Goal: Task Accomplishment & Management: Manage account settings

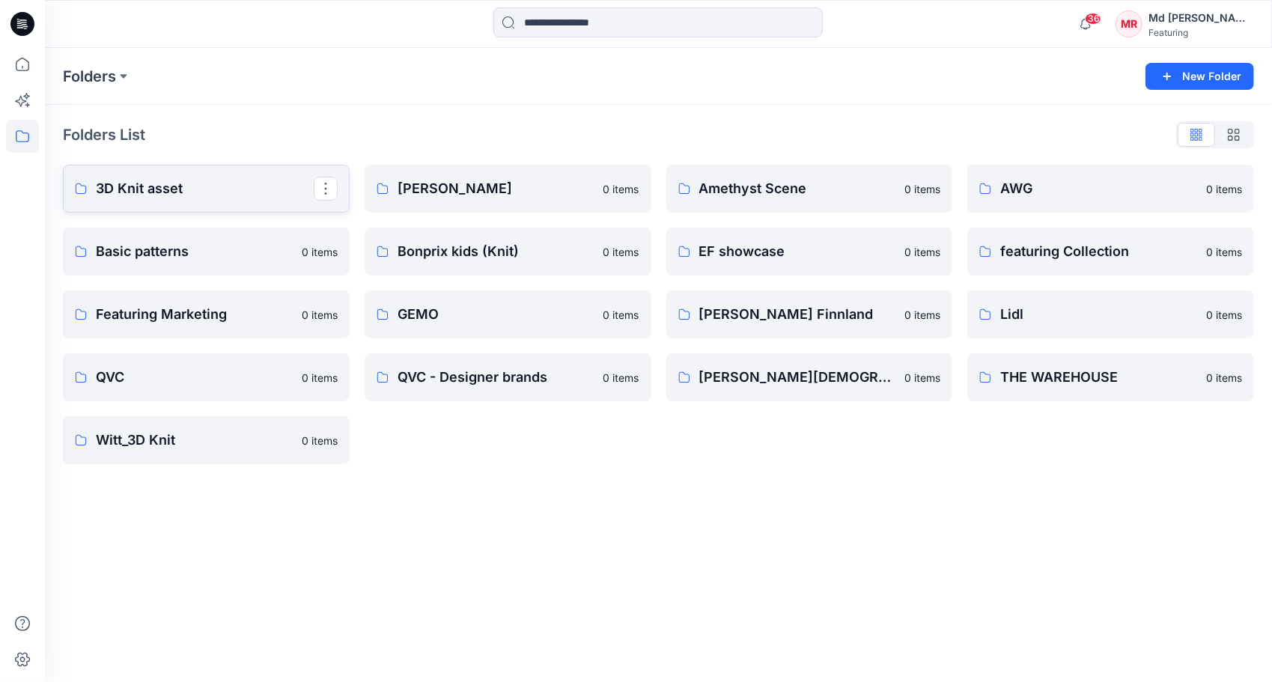
click at [146, 193] on p "3D Knit asset" at bounding box center [205, 188] width 218 height 21
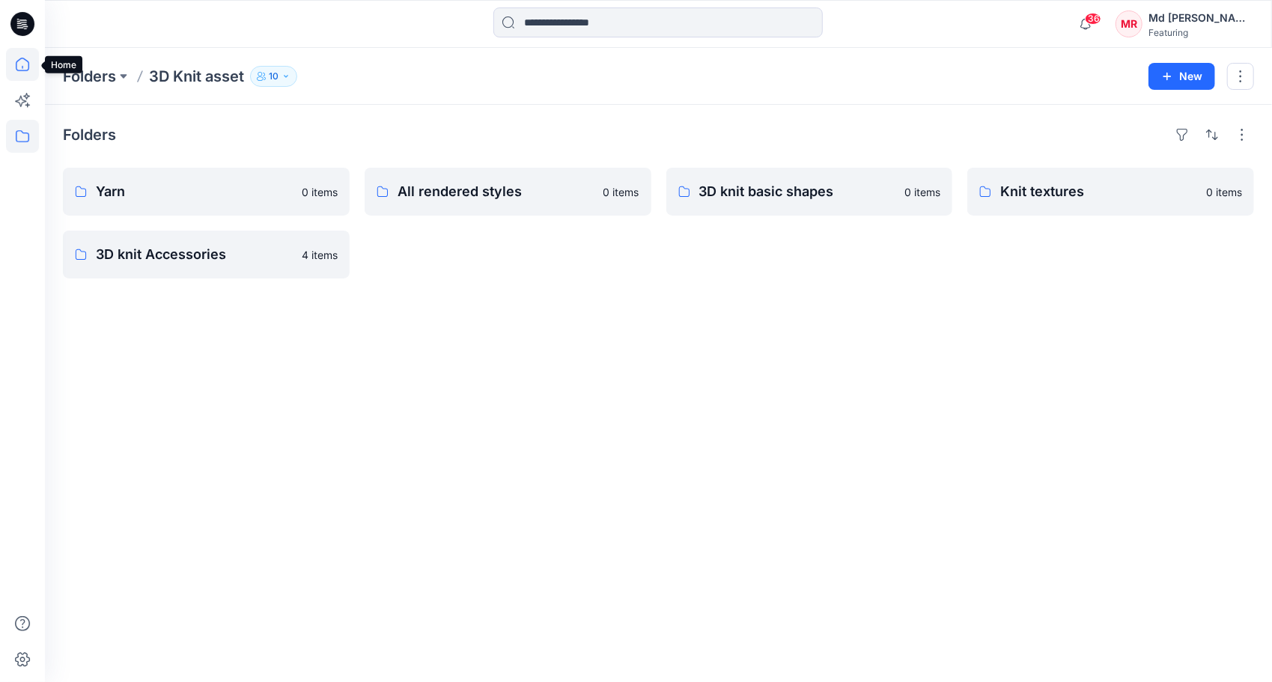
click at [22, 75] on icon at bounding box center [22, 64] width 33 height 33
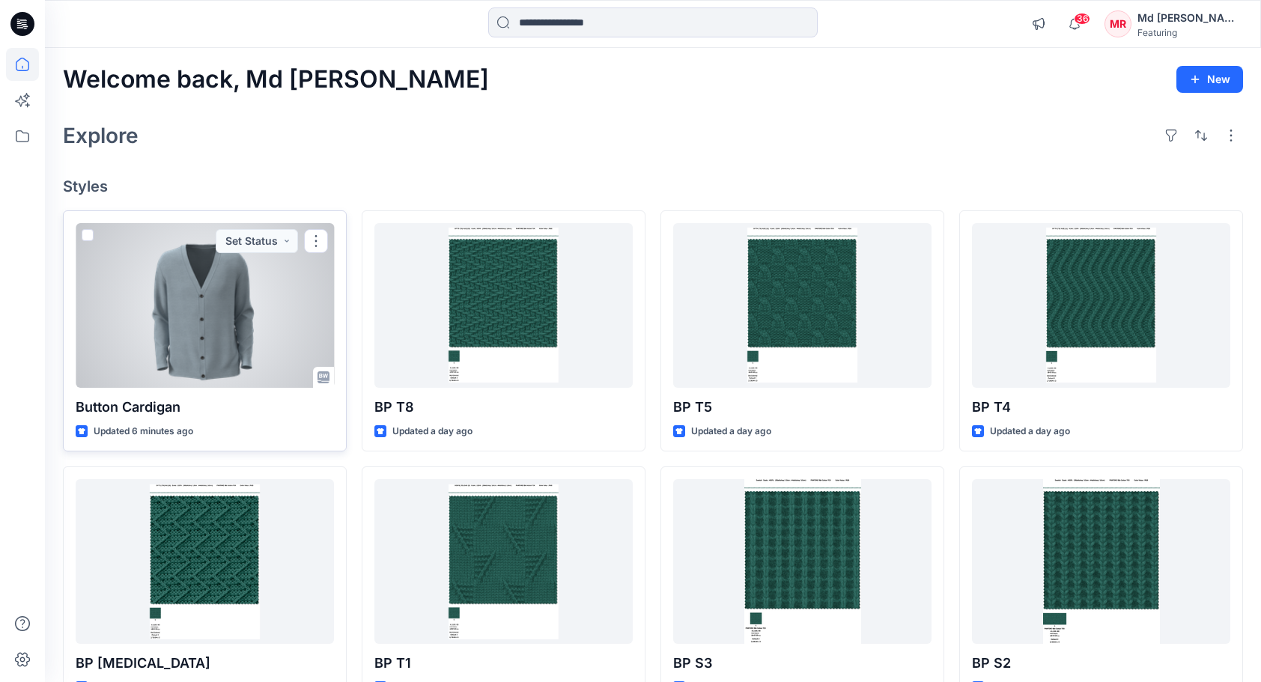
click at [212, 286] on div at bounding box center [205, 305] width 258 height 165
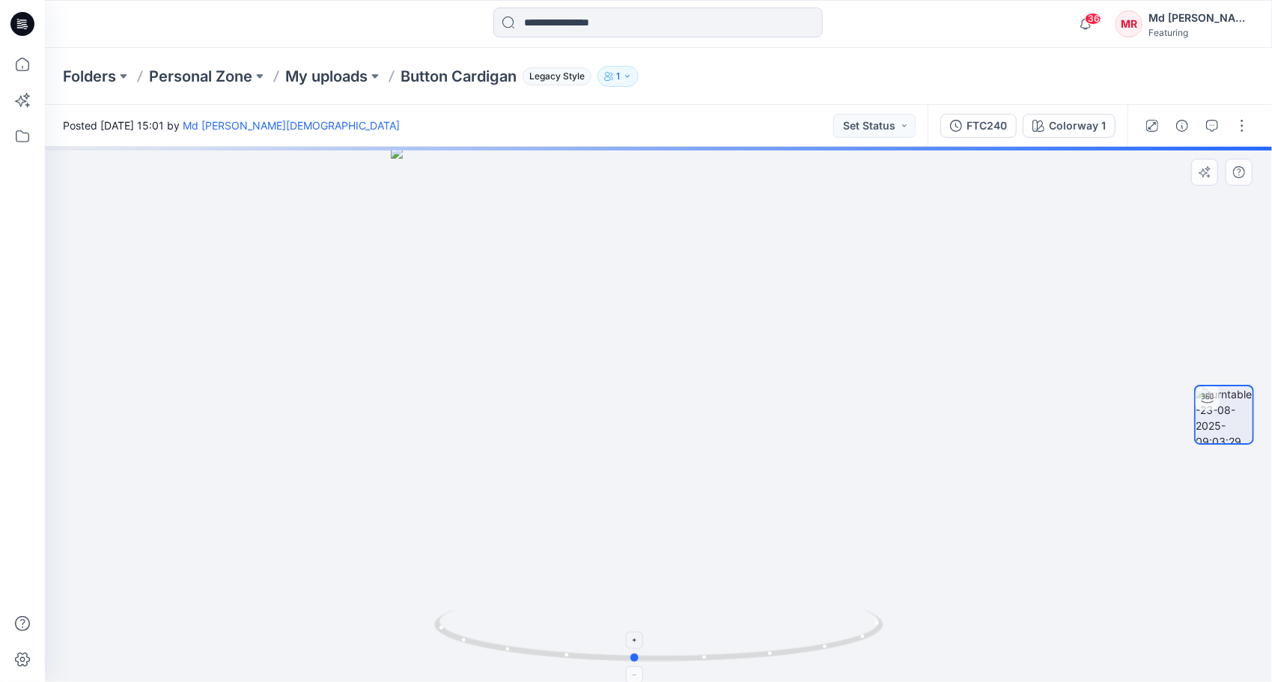
drag, startPoint x: 662, startPoint y: 667, endPoint x: 642, endPoint y: 645, distance: 29.7
click at [642, 645] on icon at bounding box center [660, 637] width 453 height 56
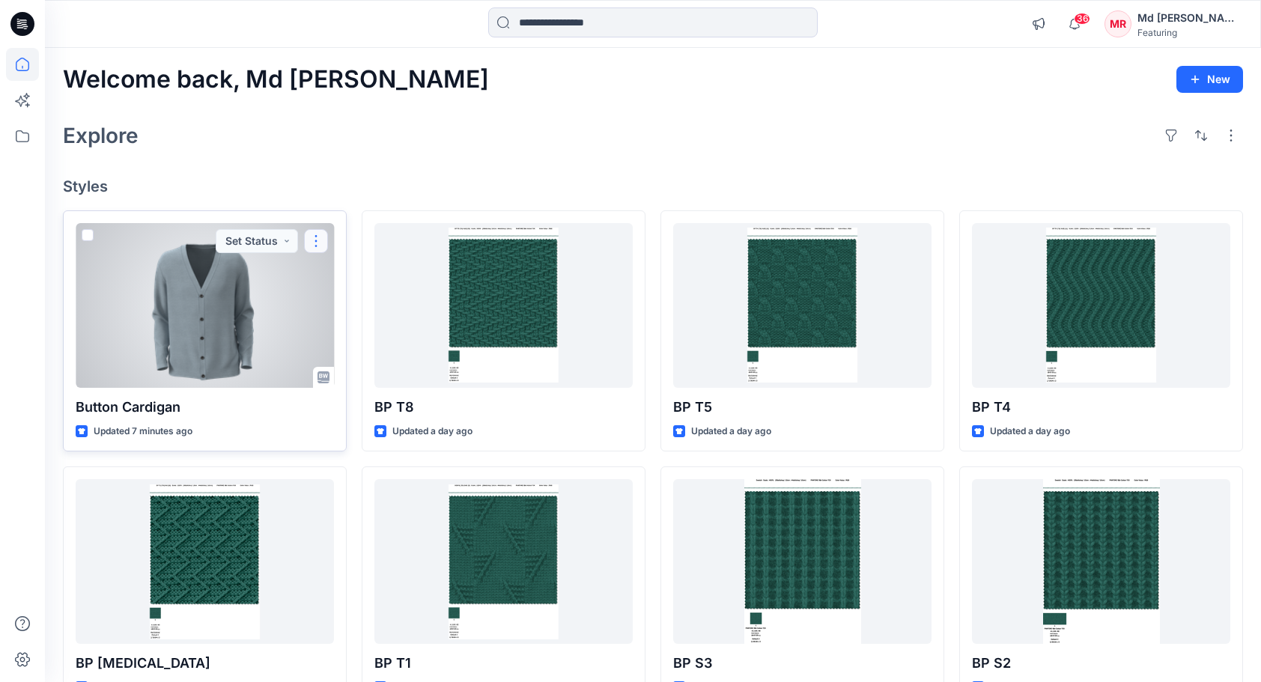
click at [324, 243] on button "button" at bounding box center [316, 241] width 24 height 24
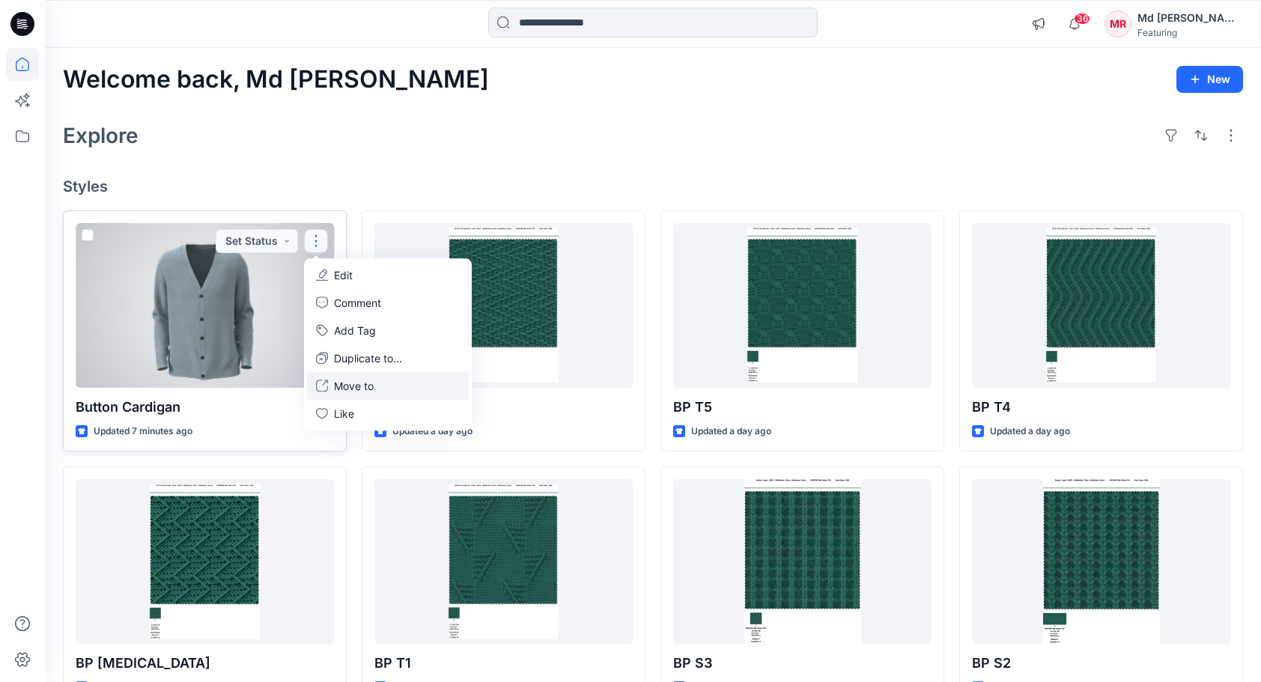
click at [365, 387] on p "Move to" at bounding box center [354, 386] width 40 height 16
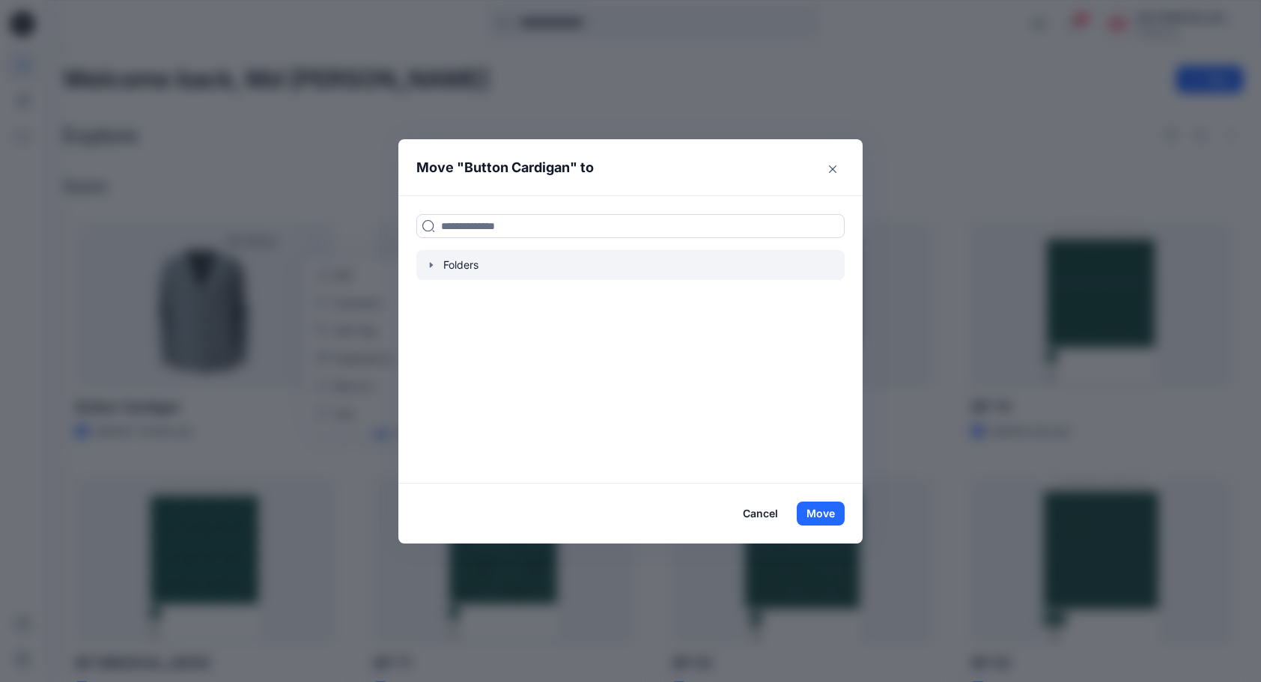
click at [433, 263] on icon "button" at bounding box center [431, 265] width 3 height 5
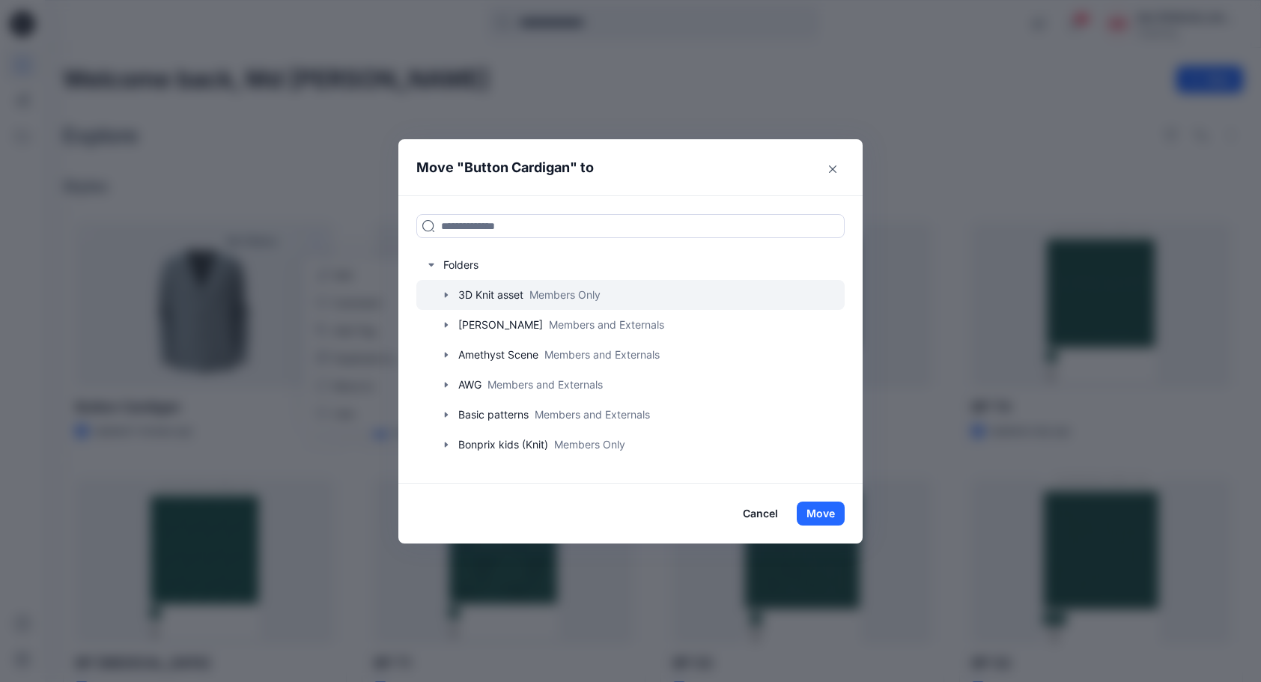
click at [452, 290] on icon "button" at bounding box center [446, 295] width 12 height 12
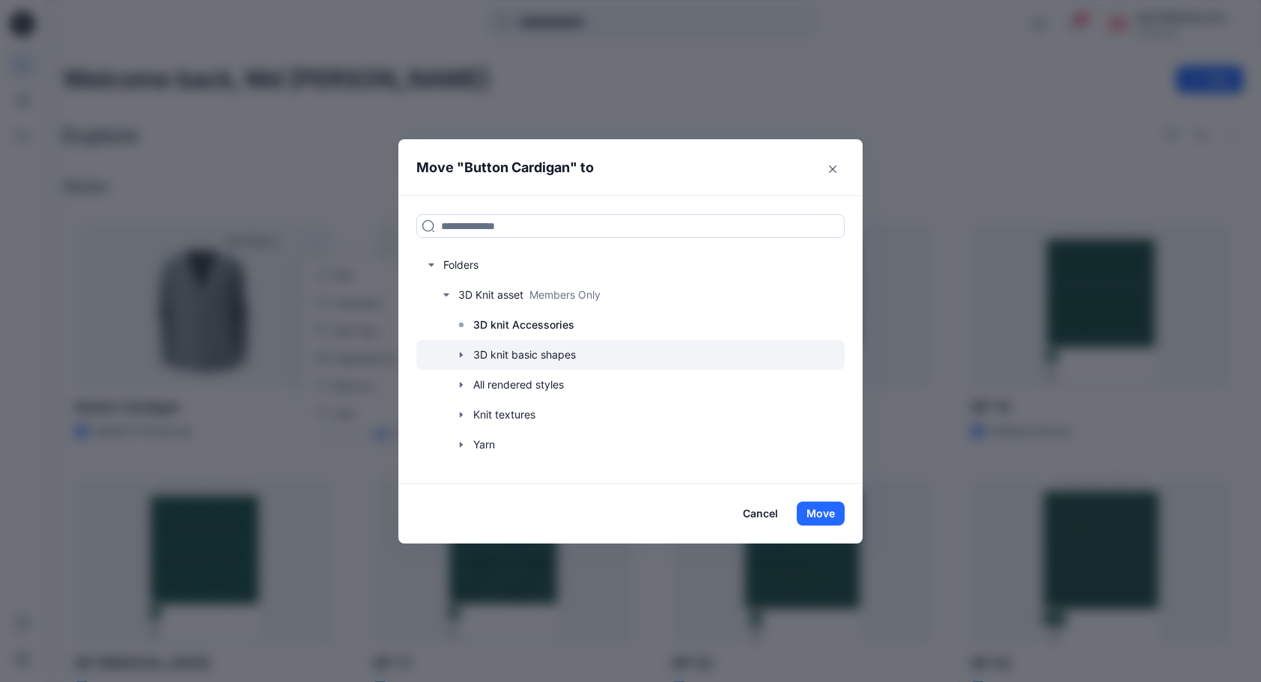
click at [467, 352] on icon "button" at bounding box center [461, 355] width 12 height 12
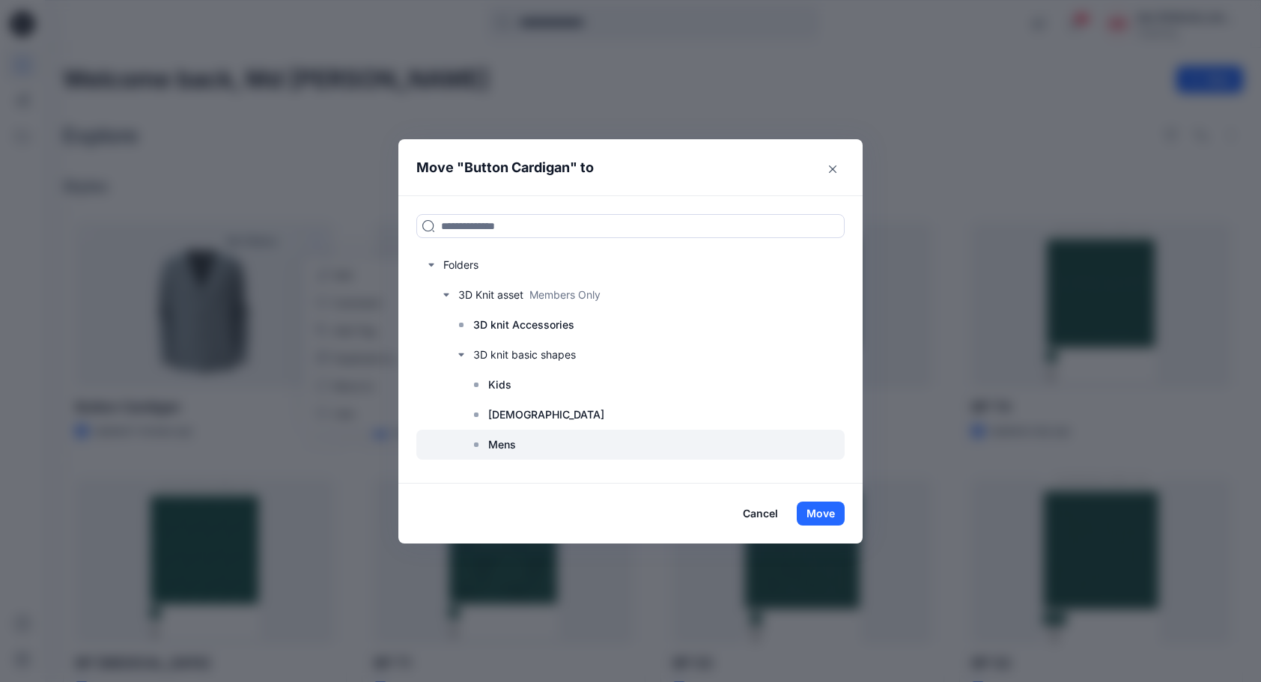
click at [516, 443] on p "Mens" at bounding box center [502, 445] width 28 height 18
click at [833, 514] on button "Move" at bounding box center [820, 514] width 48 height 24
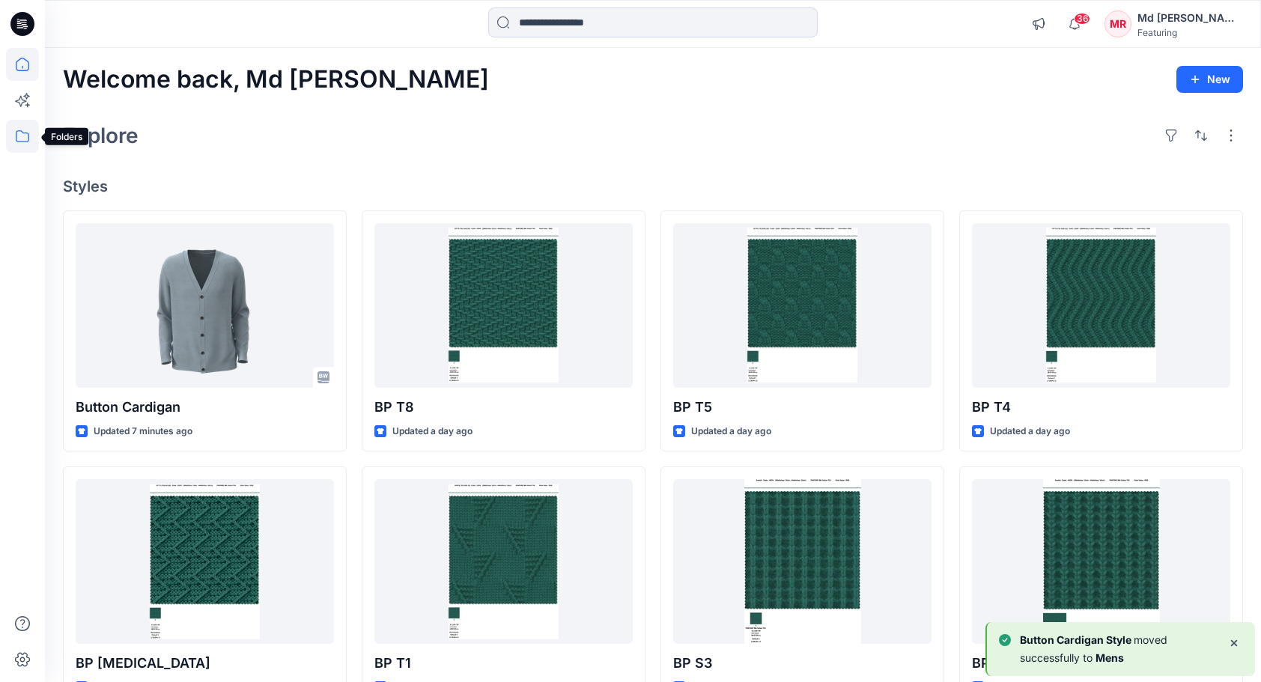
click at [22, 124] on icon at bounding box center [22, 136] width 33 height 33
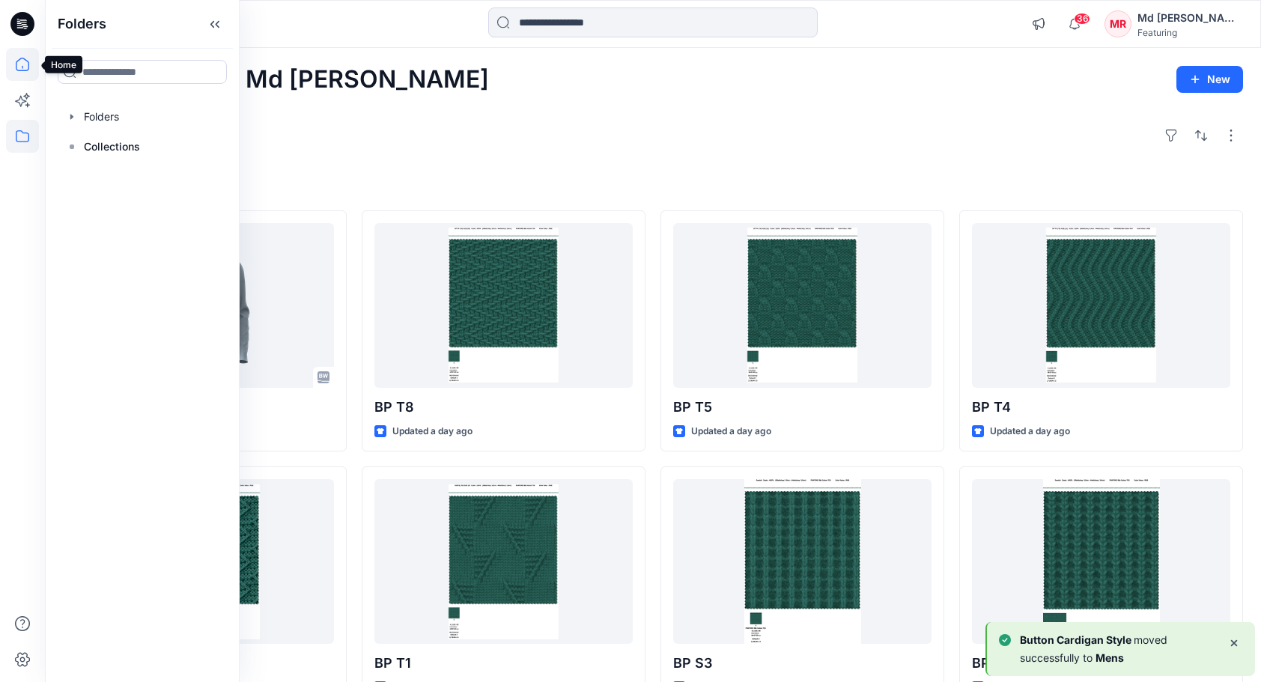
click at [19, 66] on icon at bounding box center [22, 64] width 33 height 33
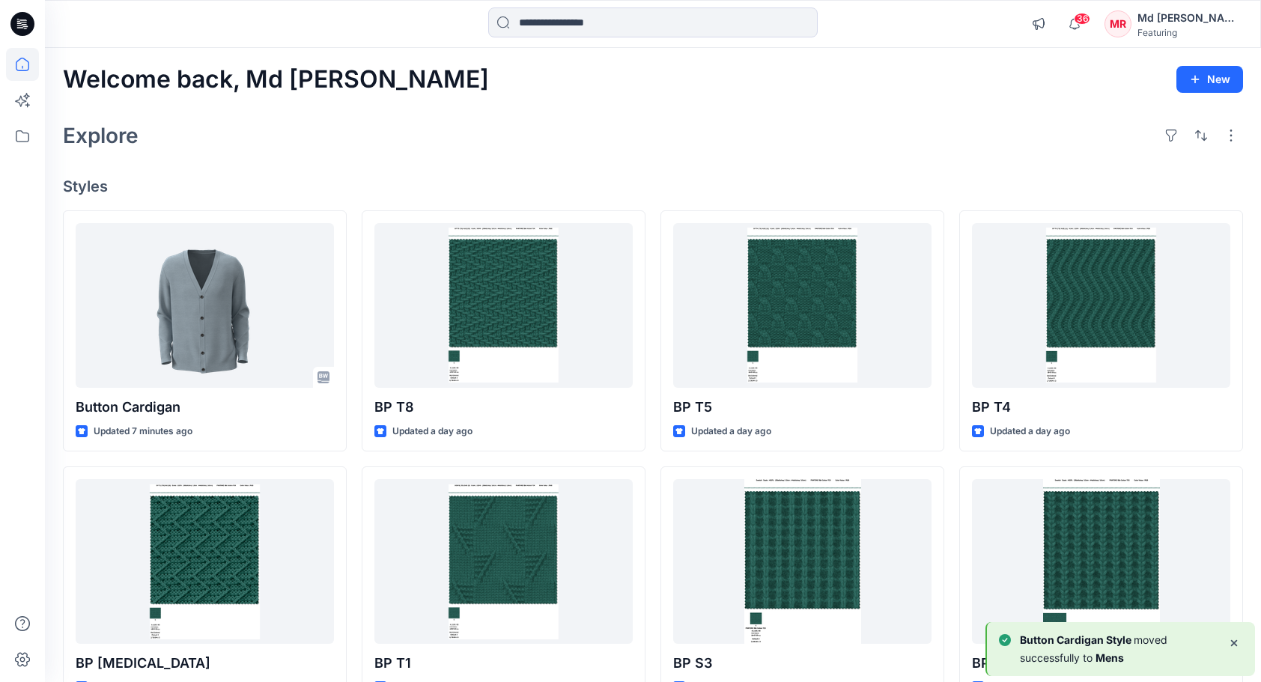
click at [19, 66] on icon at bounding box center [22, 64] width 33 height 33
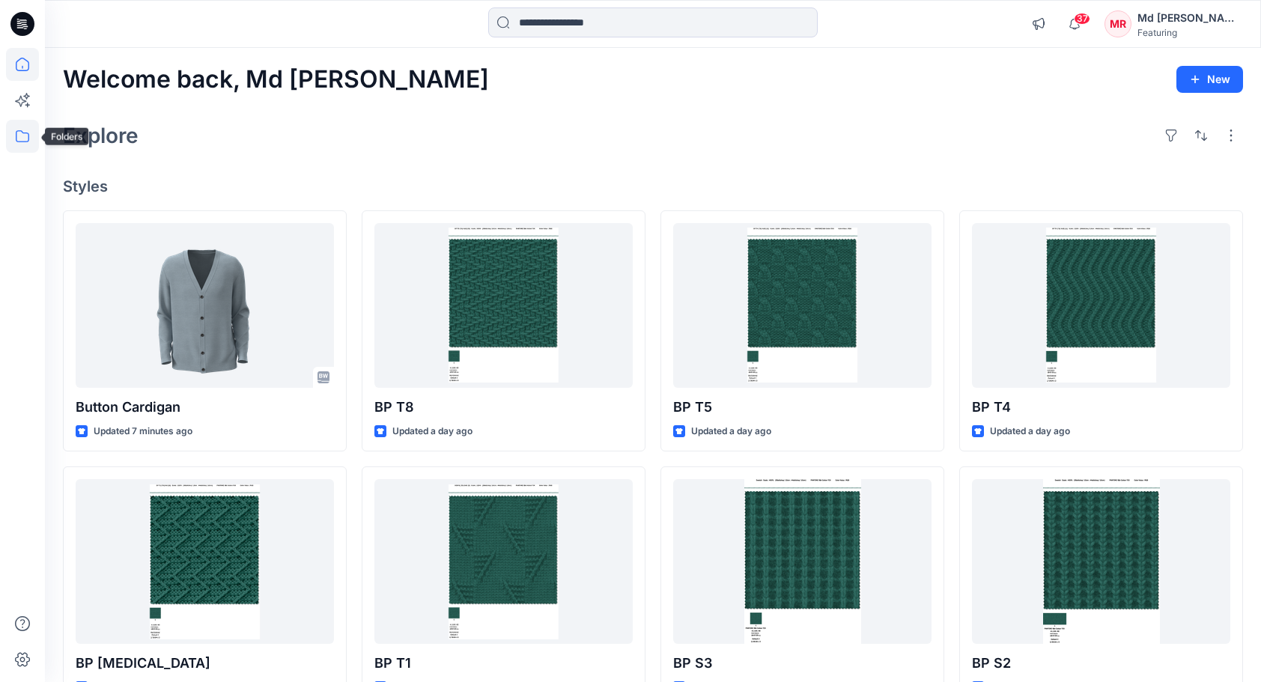
click at [25, 138] on icon at bounding box center [22, 136] width 33 height 33
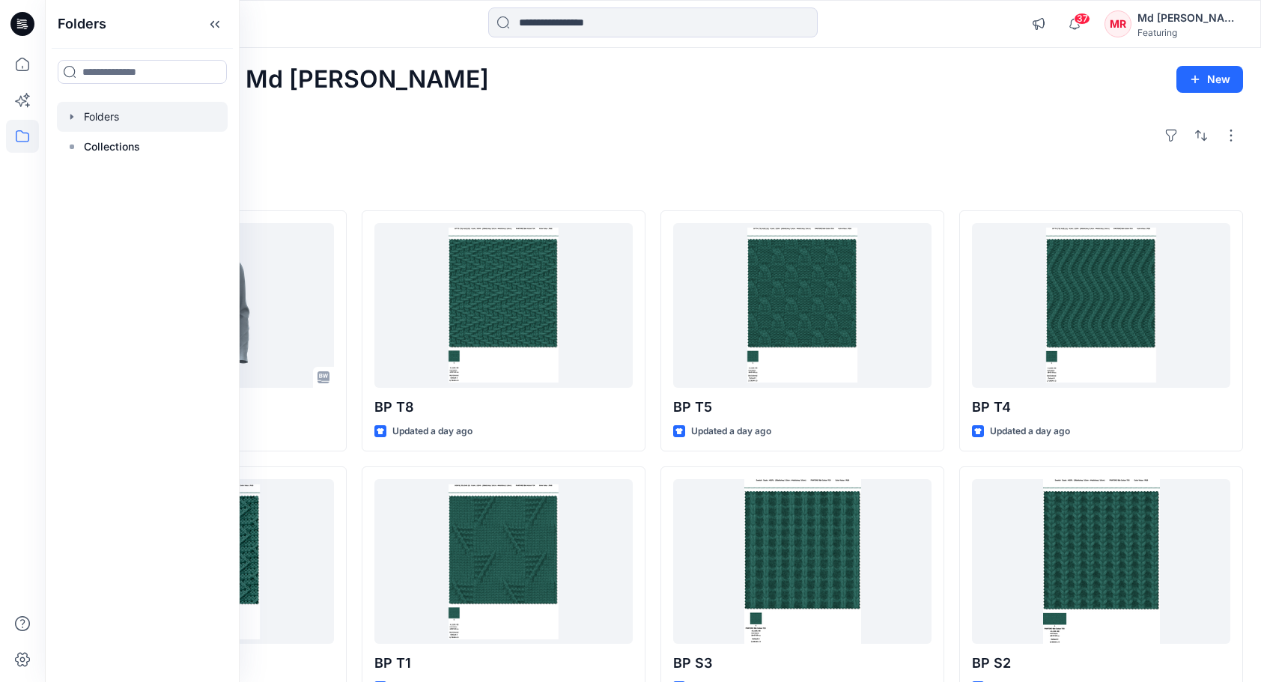
click at [105, 124] on div at bounding box center [142, 117] width 171 height 30
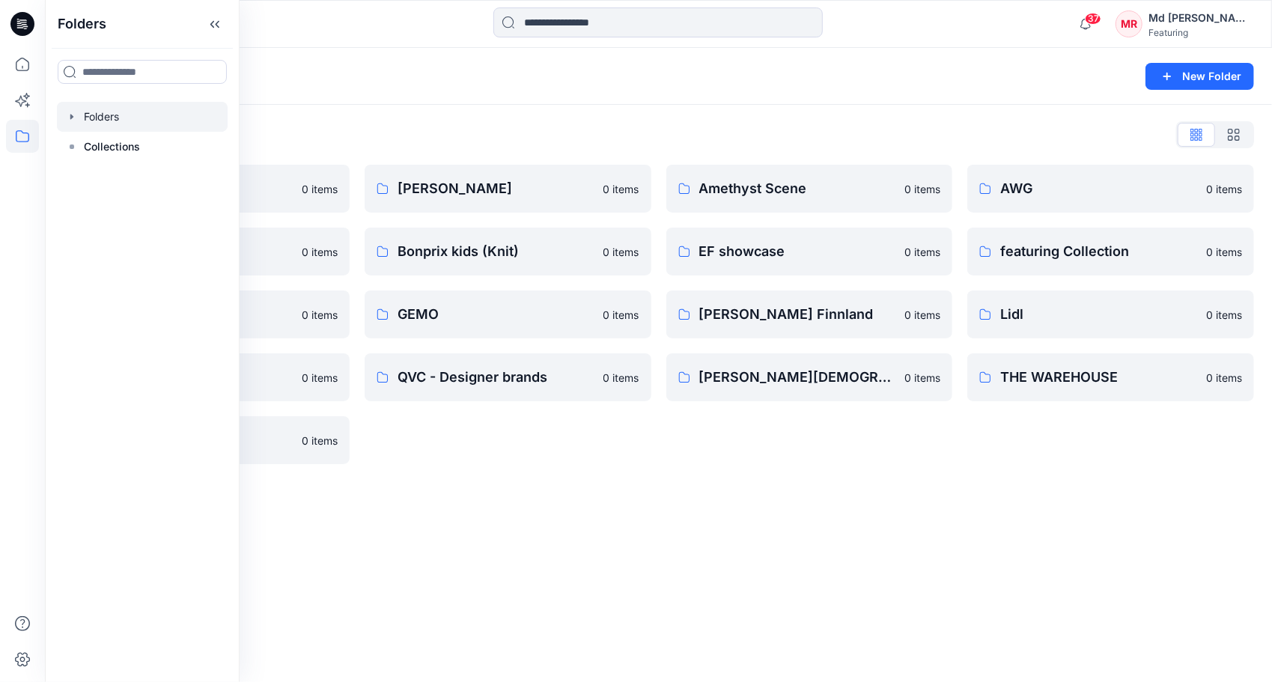
click at [484, 112] on div "Folders List 3D Knit asset 0 items Basic patterns 0 items Featuring Marketing 0…" at bounding box center [658, 293] width 1227 height 377
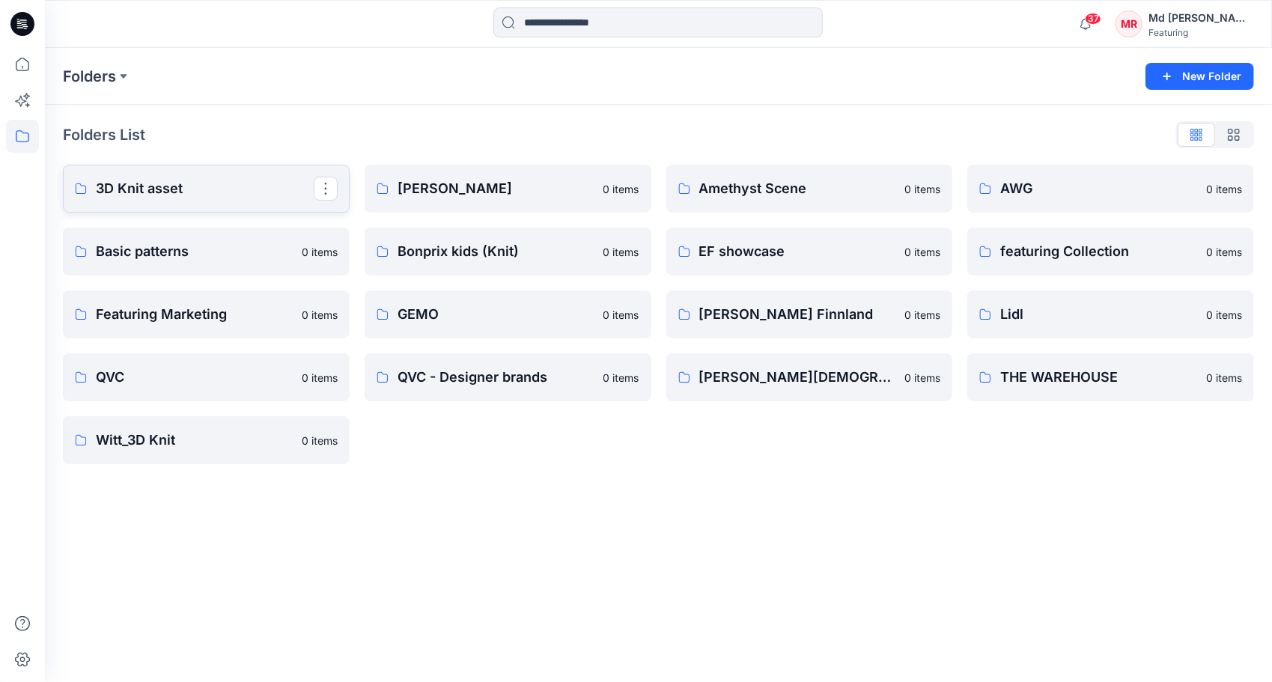
click at [118, 190] on p "3D Knit asset" at bounding box center [205, 188] width 218 height 21
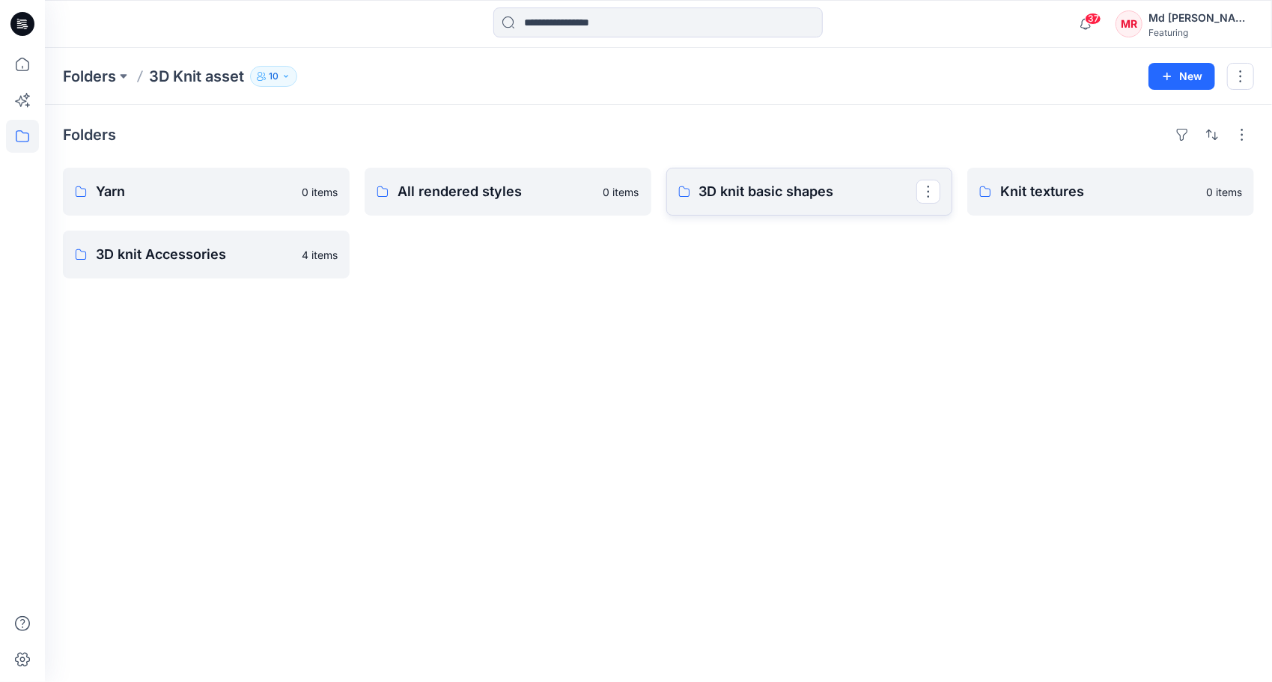
click at [755, 186] on p "3D knit basic shapes" at bounding box center [808, 191] width 218 height 21
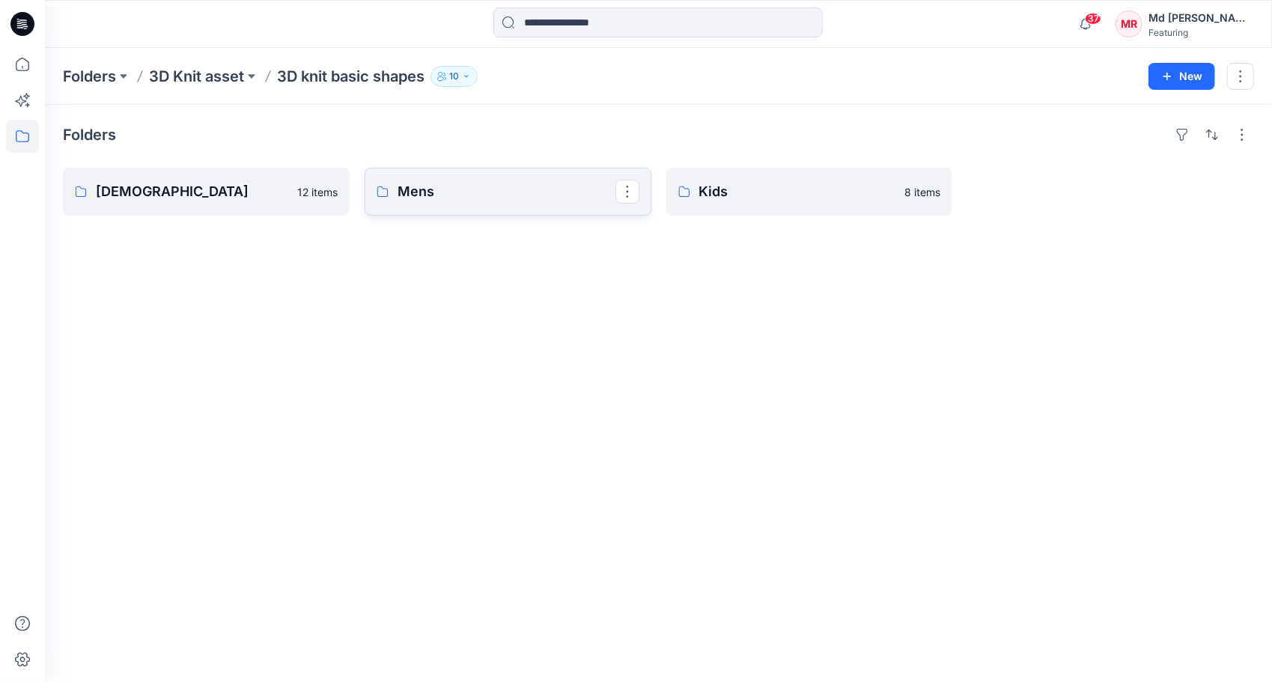
click at [425, 193] on p "Mens" at bounding box center [506, 191] width 218 height 21
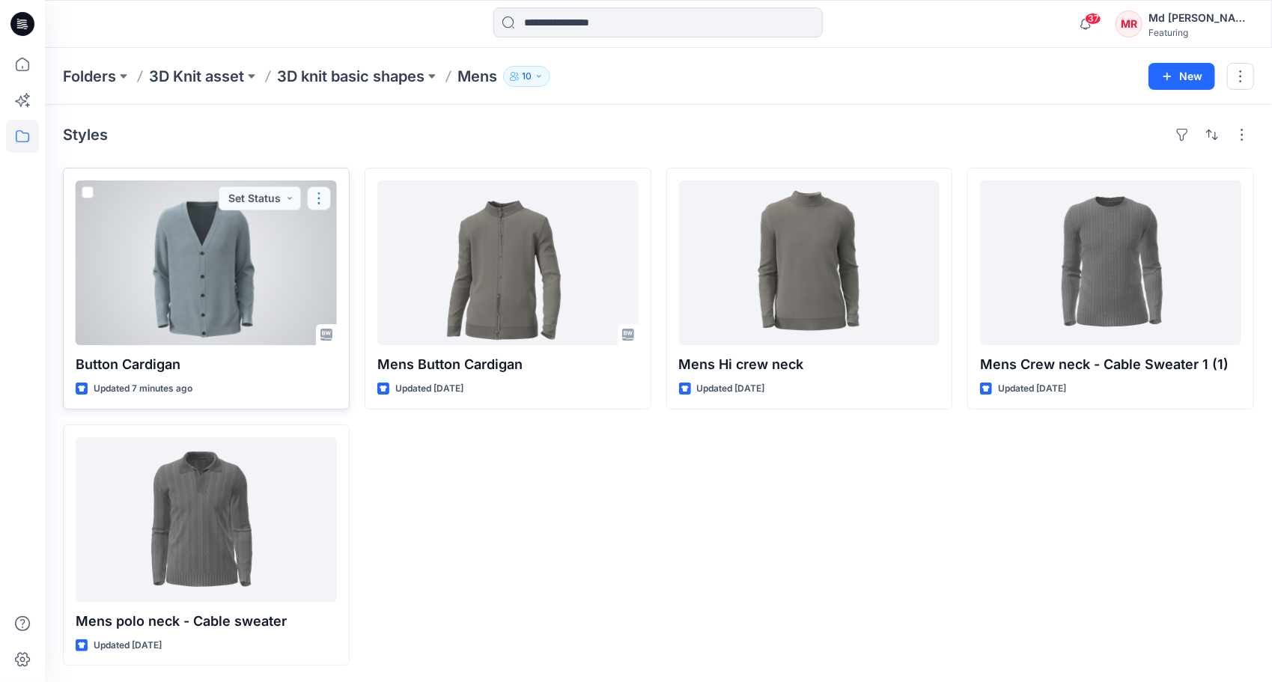
click at [322, 195] on button "button" at bounding box center [319, 198] width 24 height 24
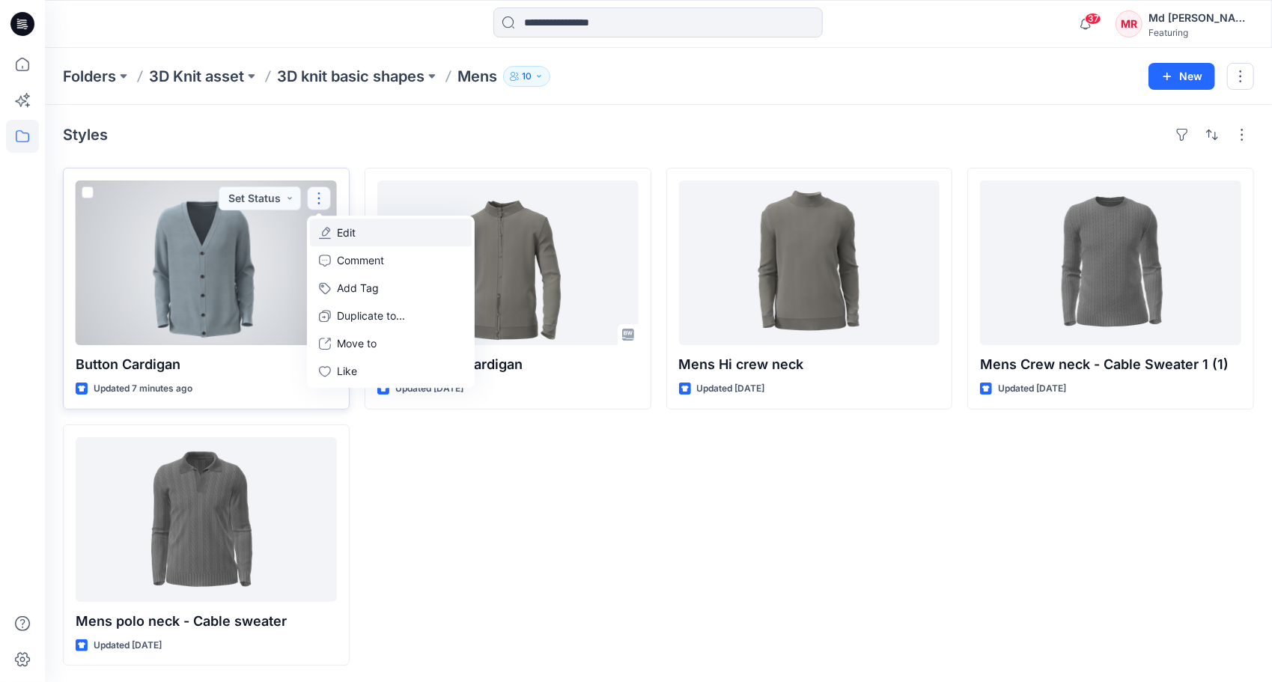
click at [354, 229] on p "Edit" at bounding box center [346, 233] width 19 height 16
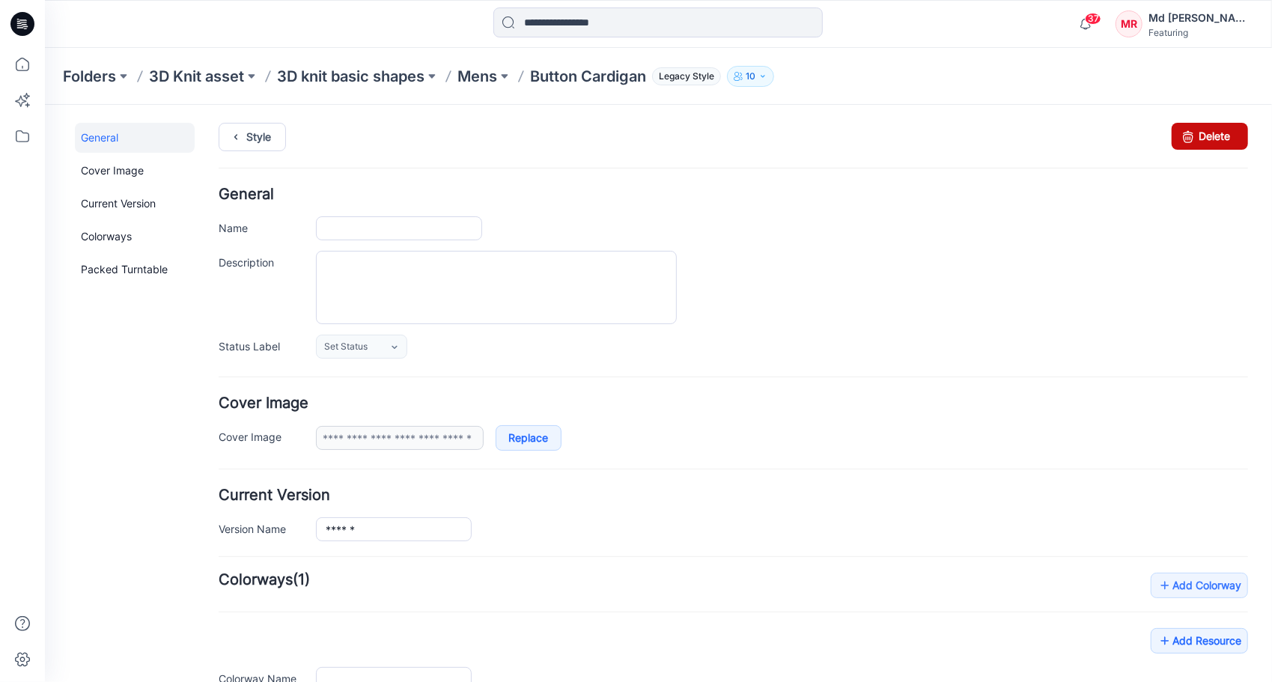
type input "**********"
click at [1191, 137] on link "Delete" at bounding box center [1209, 135] width 76 height 27
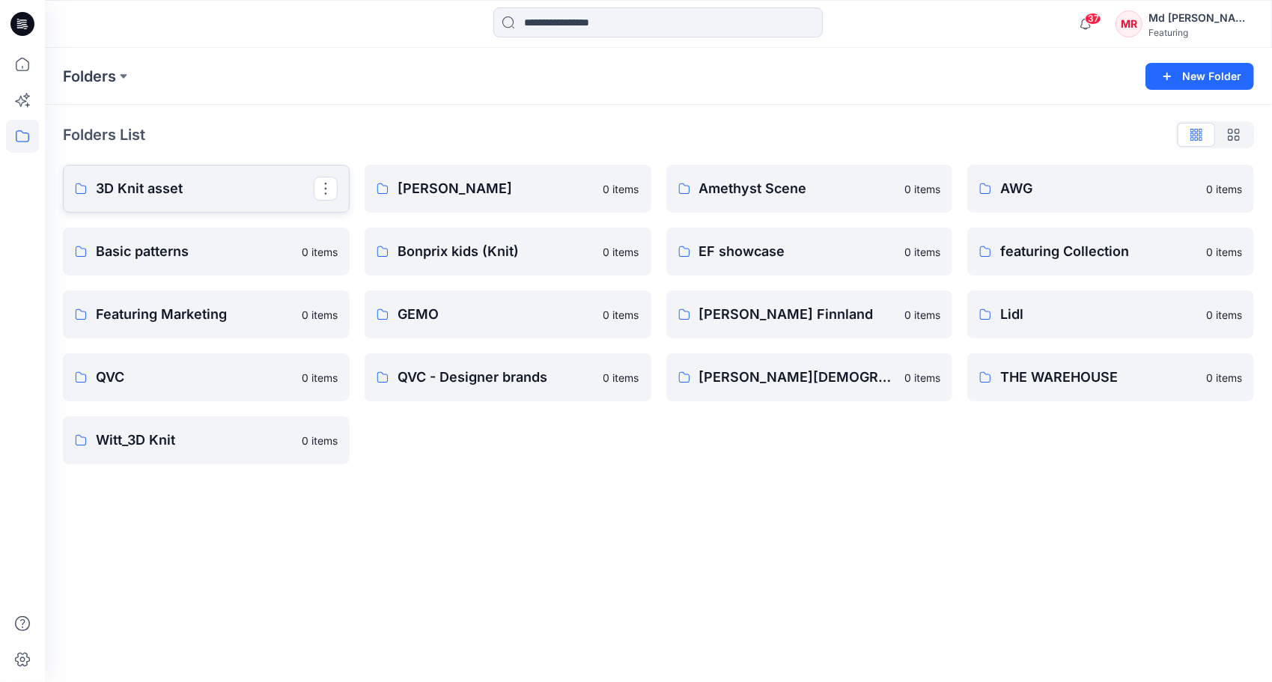
click at [146, 189] on p "3D Knit asset" at bounding box center [205, 188] width 218 height 21
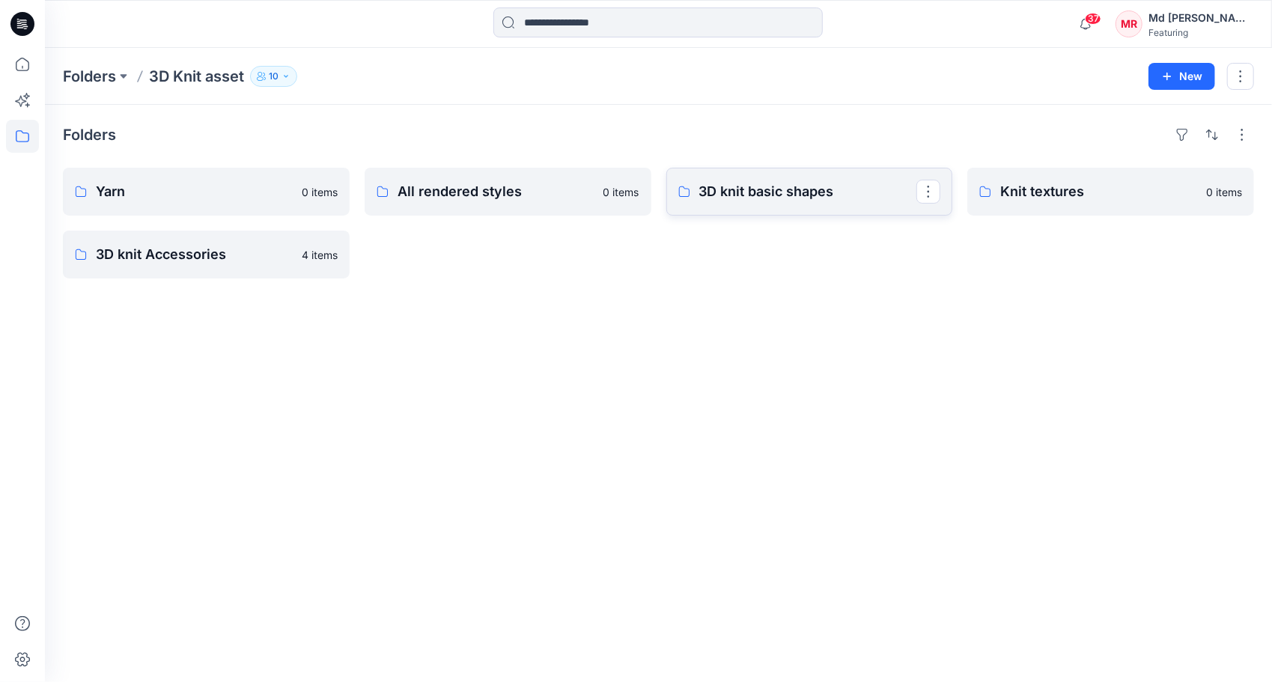
click at [811, 191] on p "3D knit basic shapes" at bounding box center [808, 191] width 218 height 21
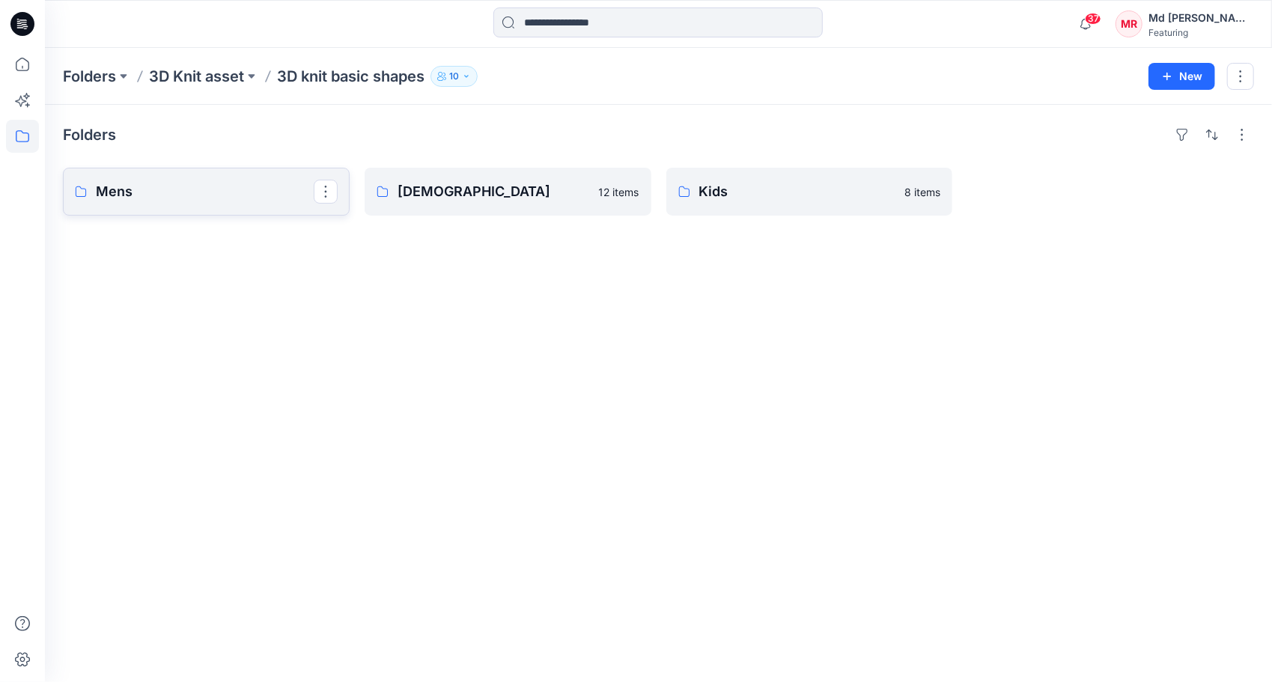
click at [213, 185] on p "Mens" at bounding box center [205, 191] width 218 height 21
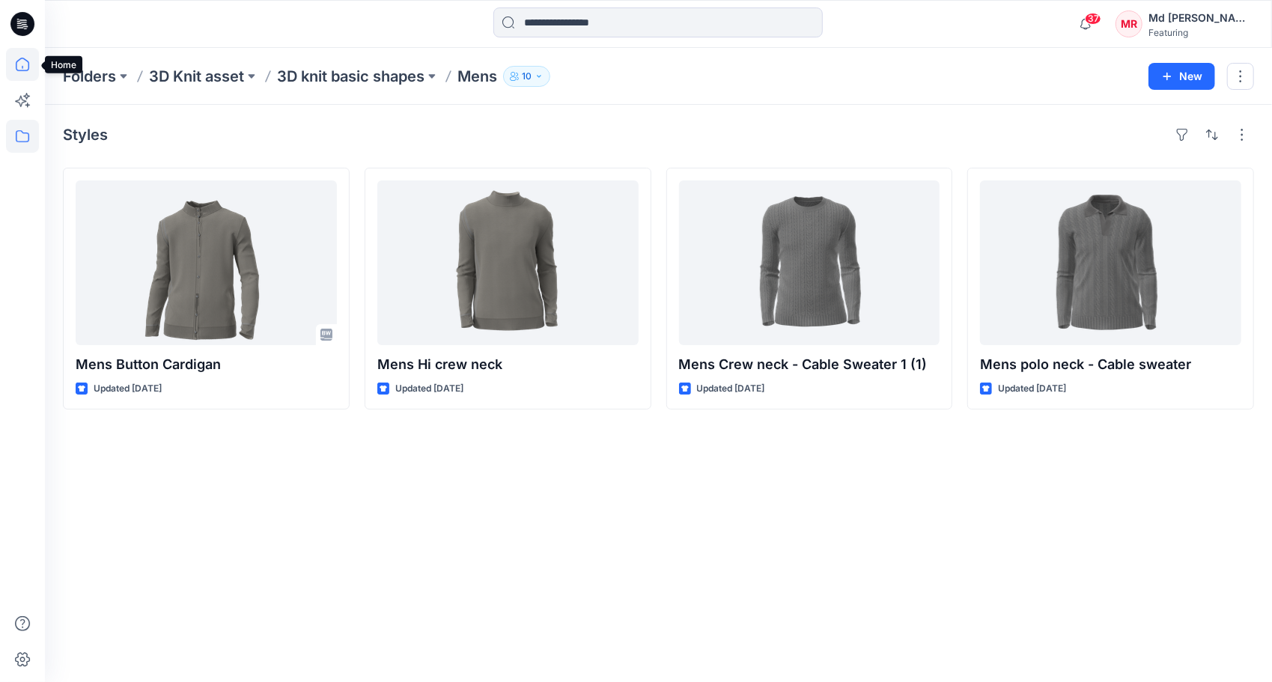
click at [19, 70] on icon at bounding box center [22, 64] width 33 height 33
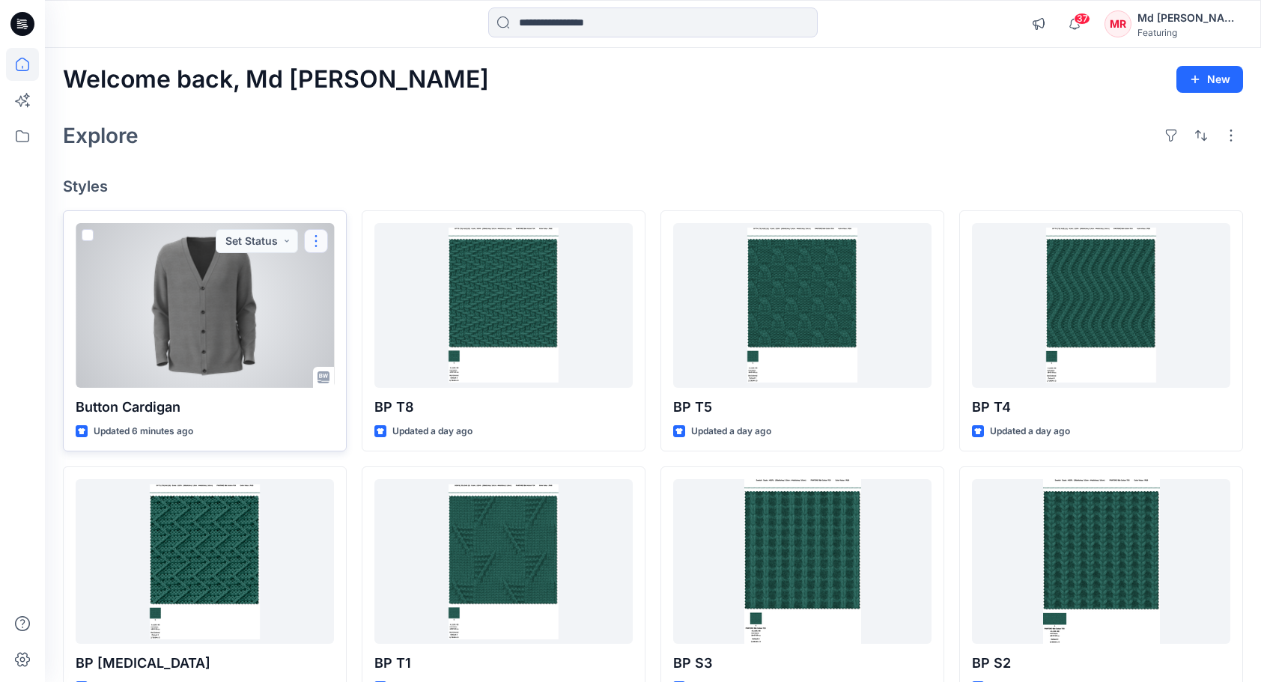
click at [314, 243] on button "button" at bounding box center [316, 241] width 24 height 24
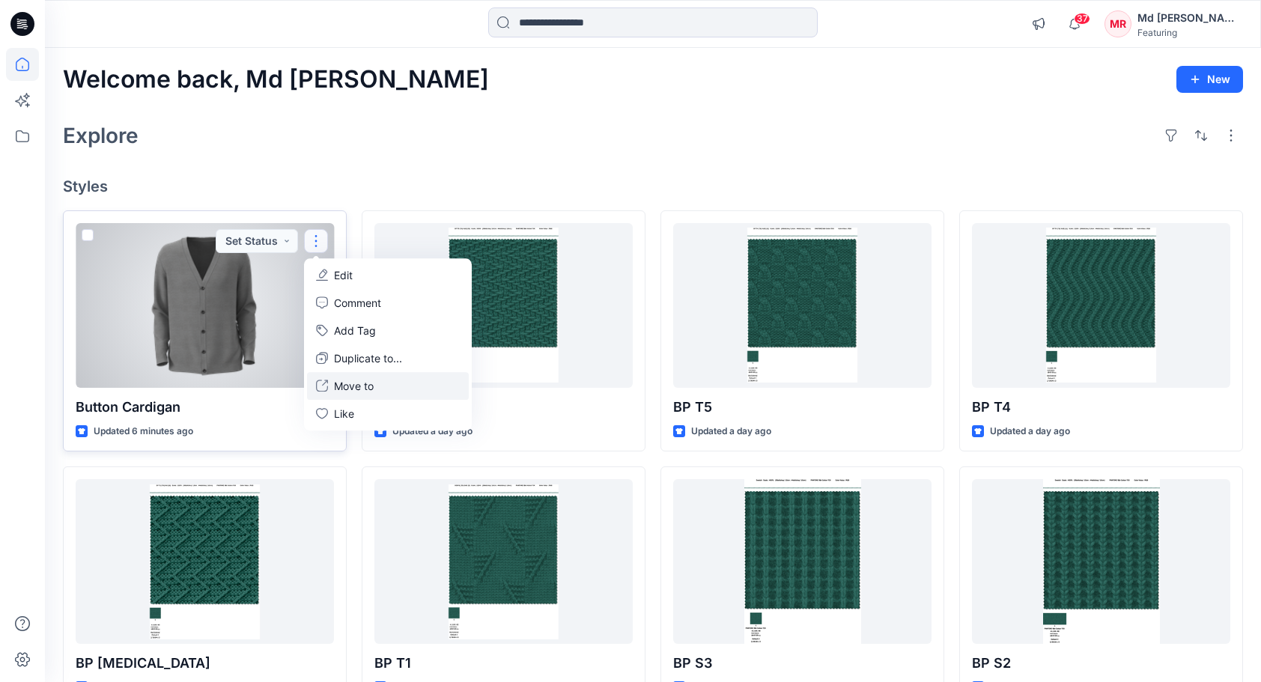
click at [365, 390] on p "Move to" at bounding box center [354, 386] width 40 height 16
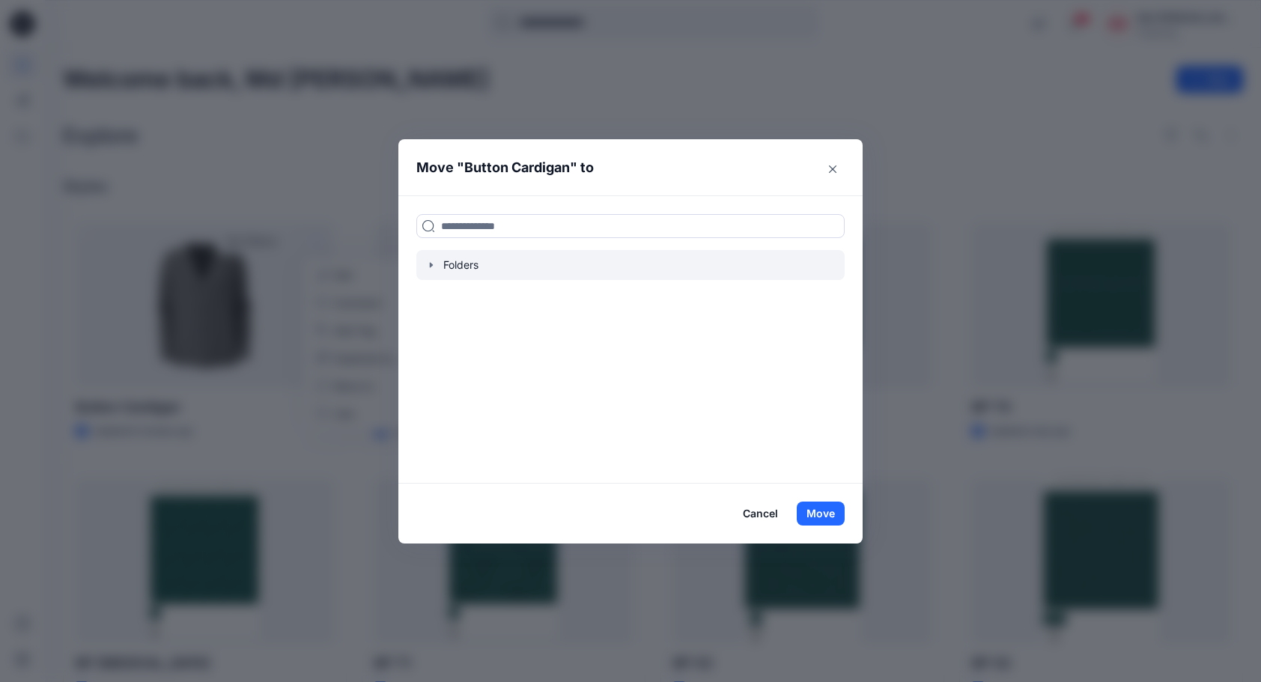
click at [435, 264] on icon "button" at bounding box center [431, 265] width 12 height 12
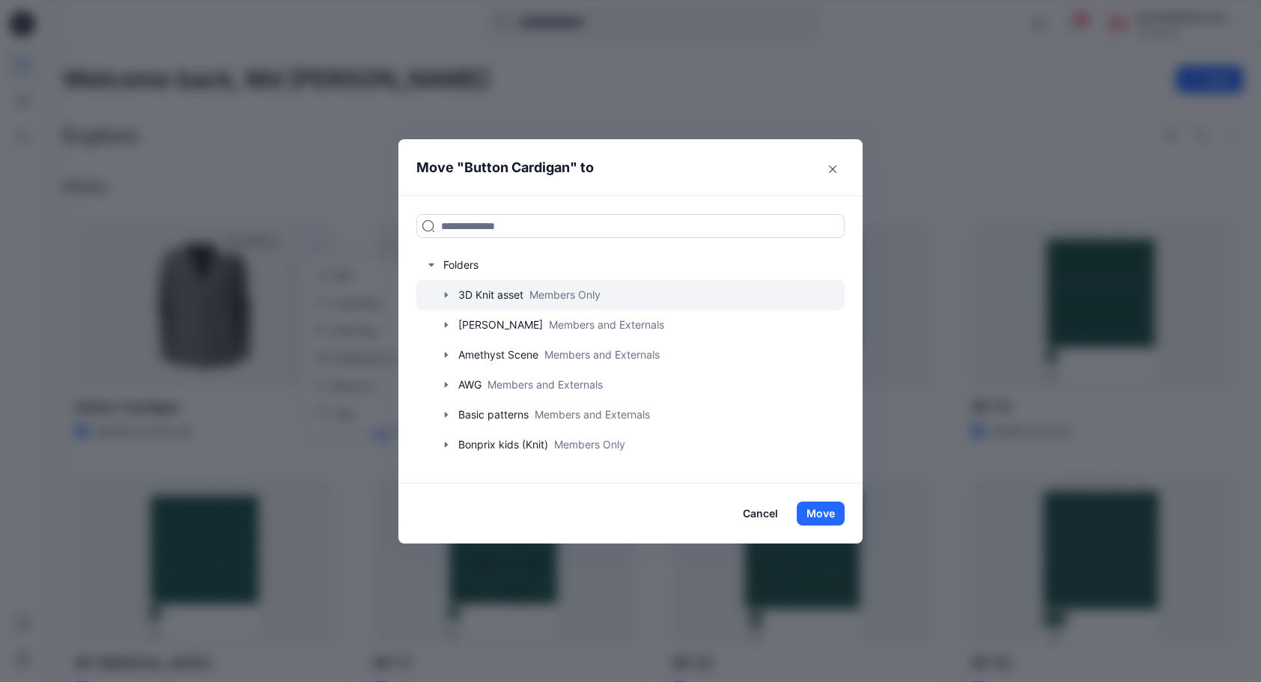
click at [452, 293] on icon "button" at bounding box center [446, 295] width 12 height 12
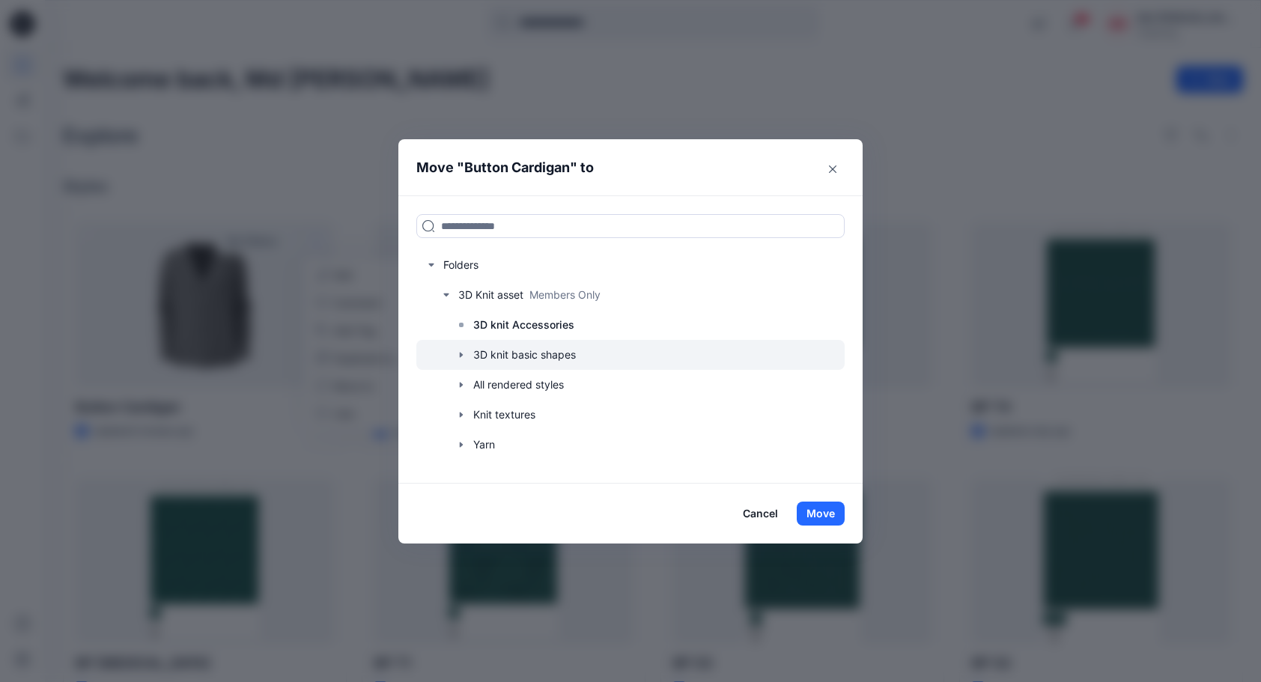
click at [466, 350] on icon "button" at bounding box center [461, 355] width 12 height 12
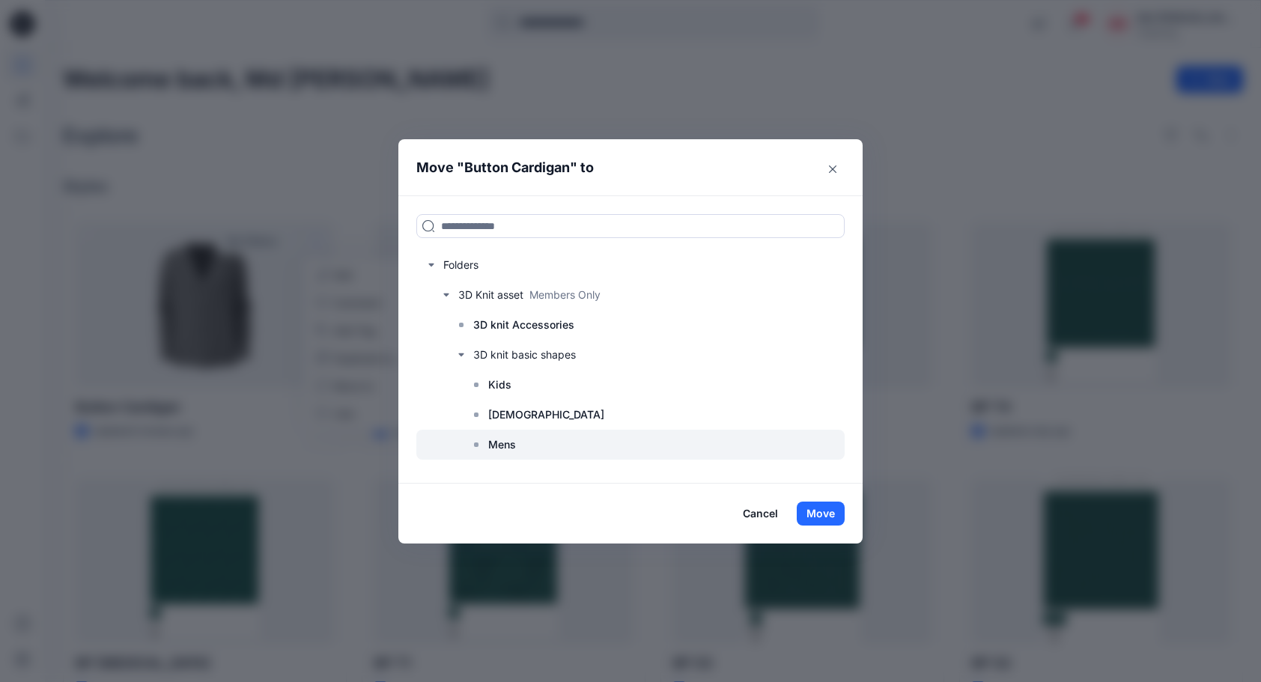
click at [526, 445] on div at bounding box center [630, 445] width 428 height 30
click at [823, 511] on button "Move" at bounding box center [820, 514] width 48 height 24
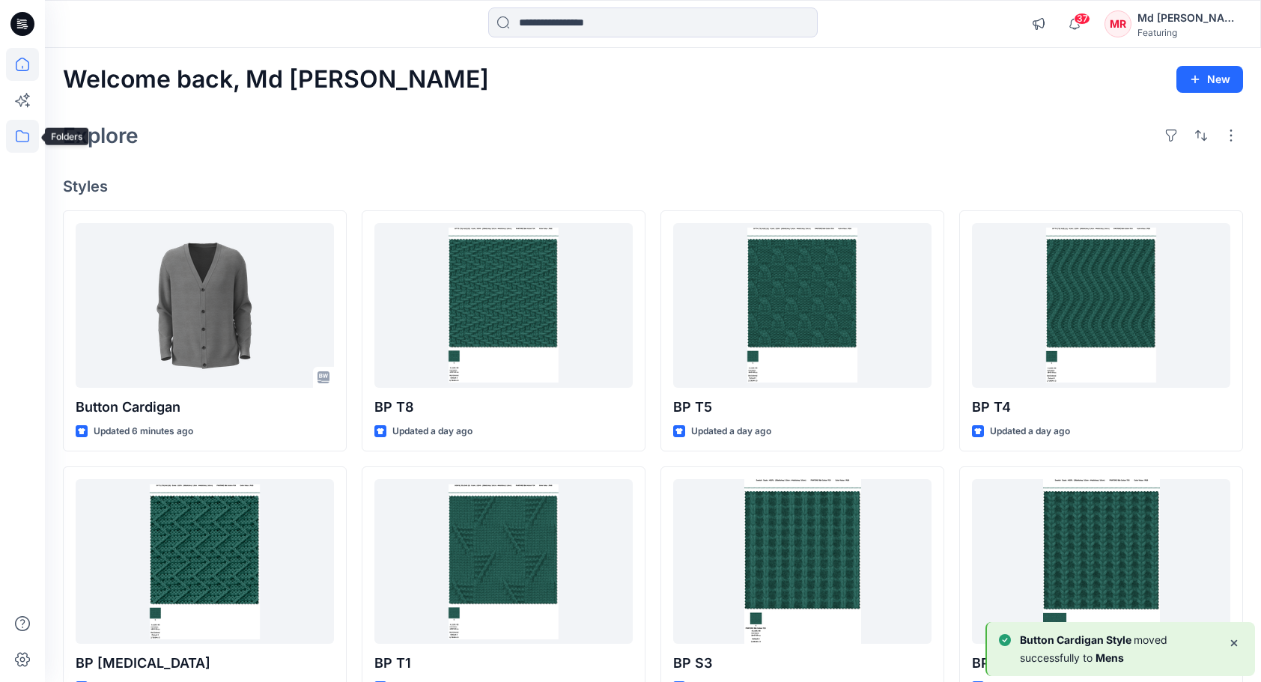
click at [29, 147] on icon at bounding box center [22, 136] width 33 height 33
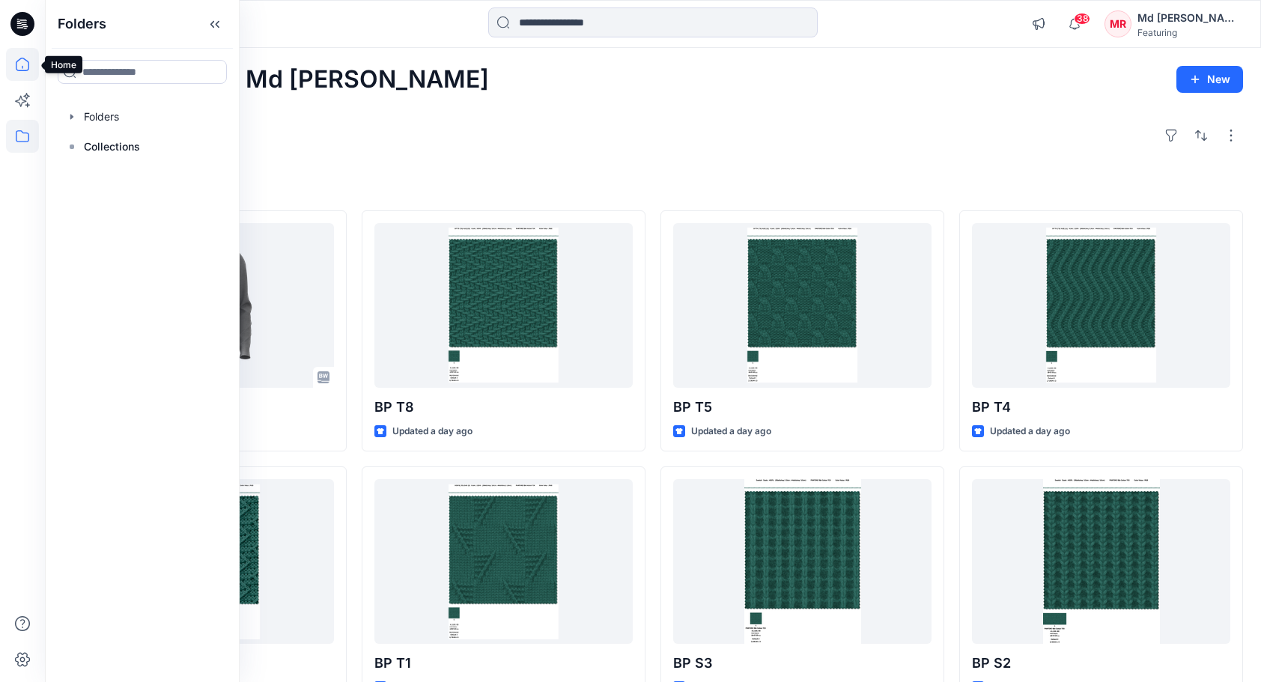
click at [22, 73] on icon at bounding box center [22, 64] width 33 height 33
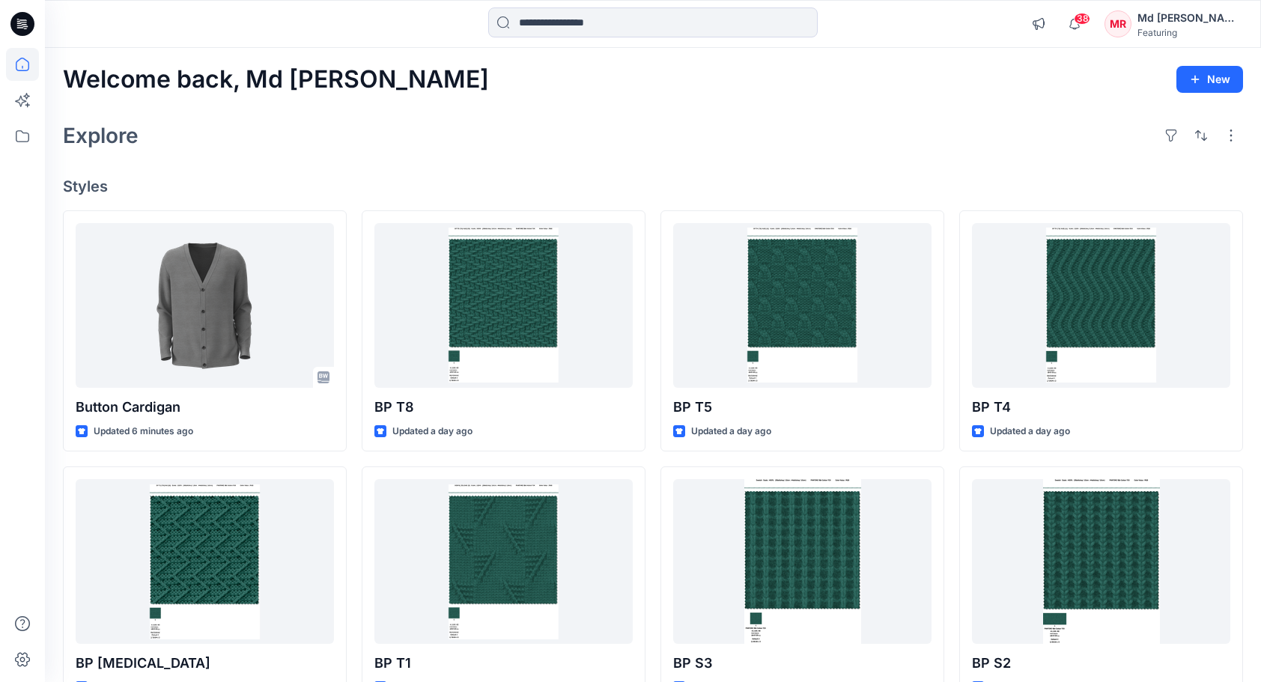
click at [21, 62] on icon at bounding box center [22, 64] width 33 height 33
click at [18, 144] on icon at bounding box center [22, 136] width 33 height 33
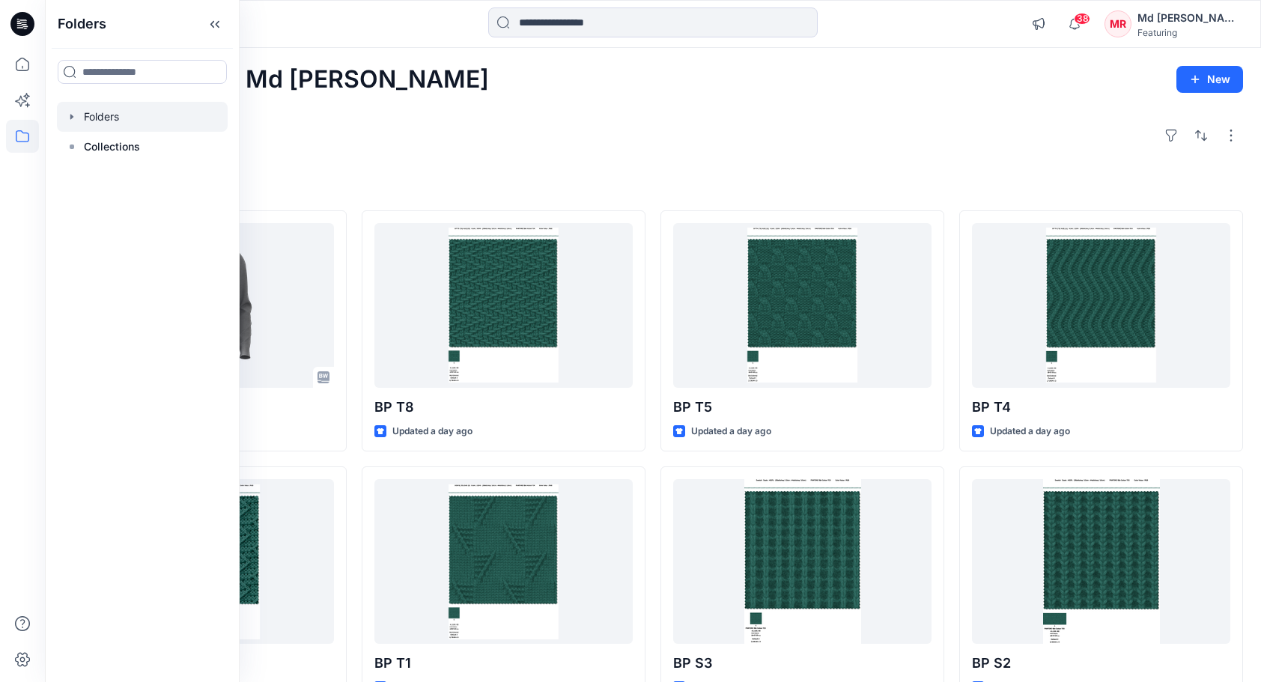
click at [88, 124] on div at bounding box center [142, 117] width 171 height 30
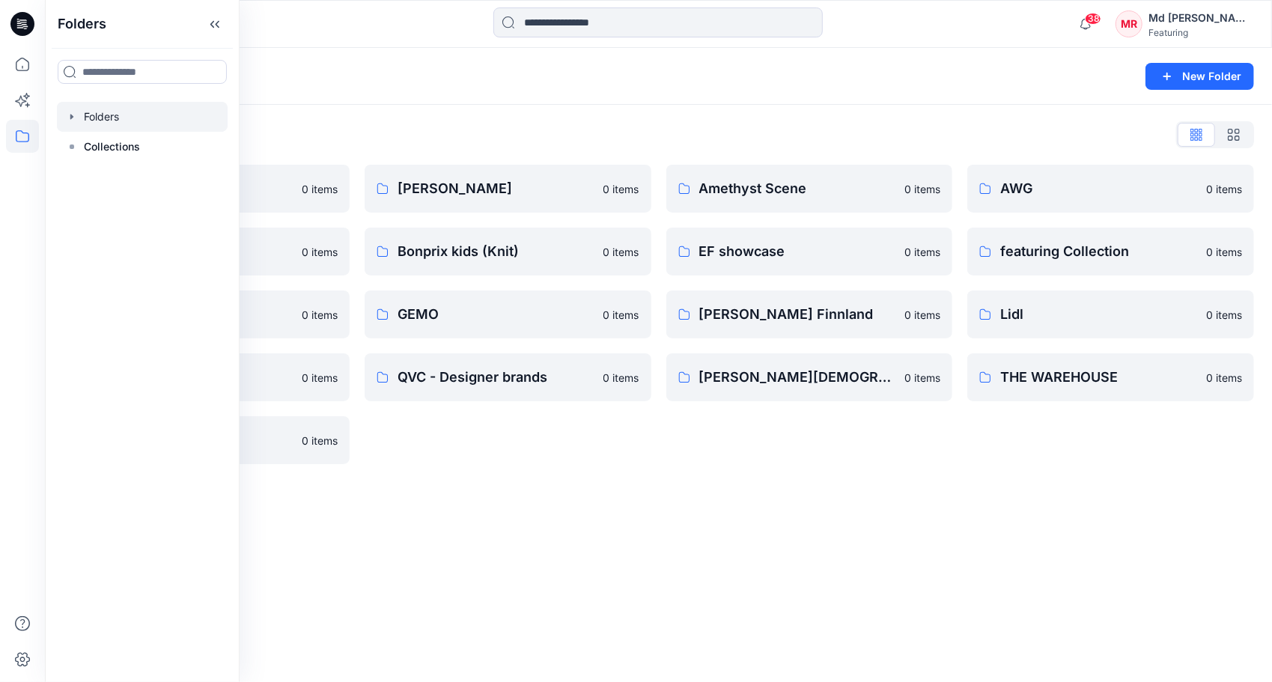
click at [598, 492] on div "Folders New Folder Folders List 3D Knit asset 0 items Basic patterns 0 items Fe…" at bounding box center [658, 365] width 1227 height 634
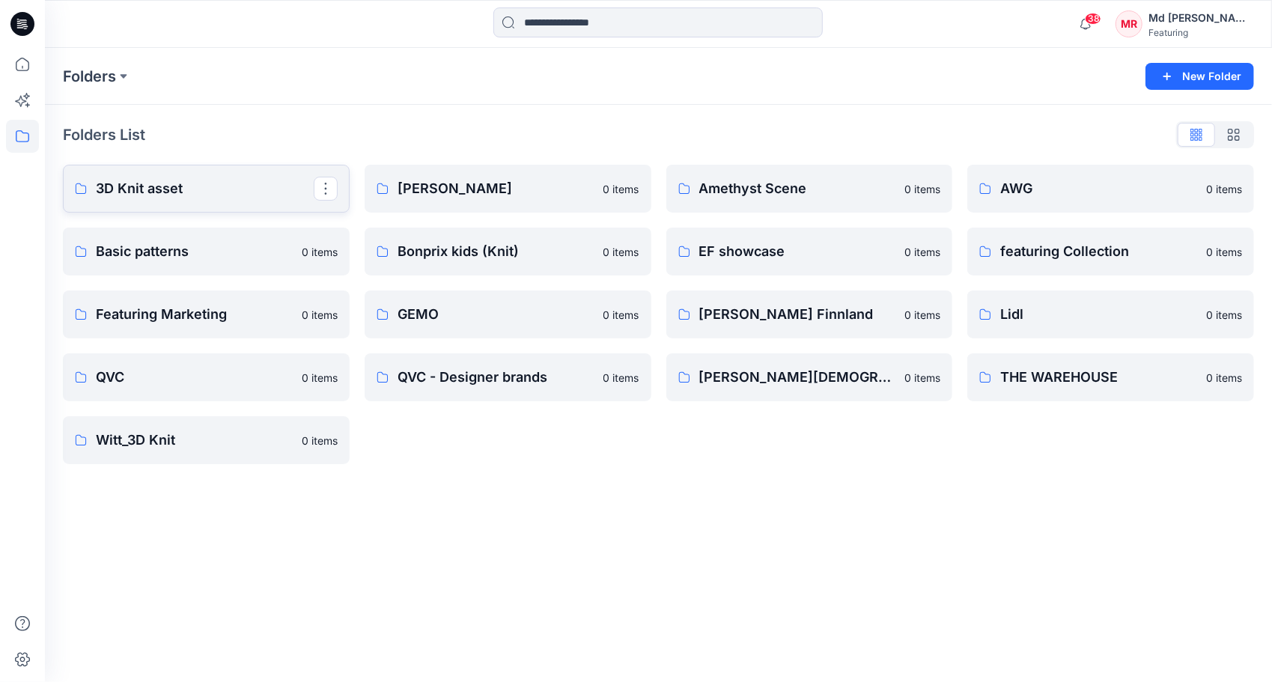
click at [178, 190] on p "3D Knit asset" at bounding box center [205, 188] width 218 height 21
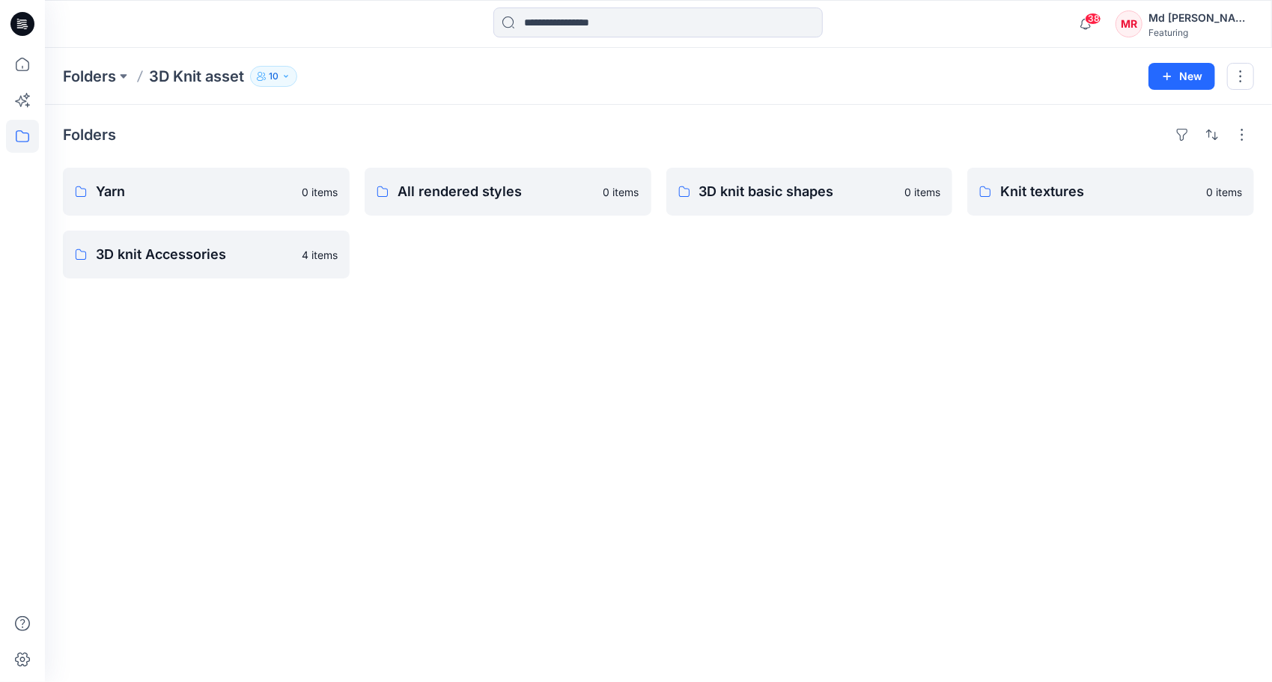
click at [785, 238] on div "3D knit basic shapes 0 items" at bounding box center [809, 223] width 287 height 111
click at [778, 198] on p "3D knit basic shapes" at bounding box center [808, 191] width 218 height 21
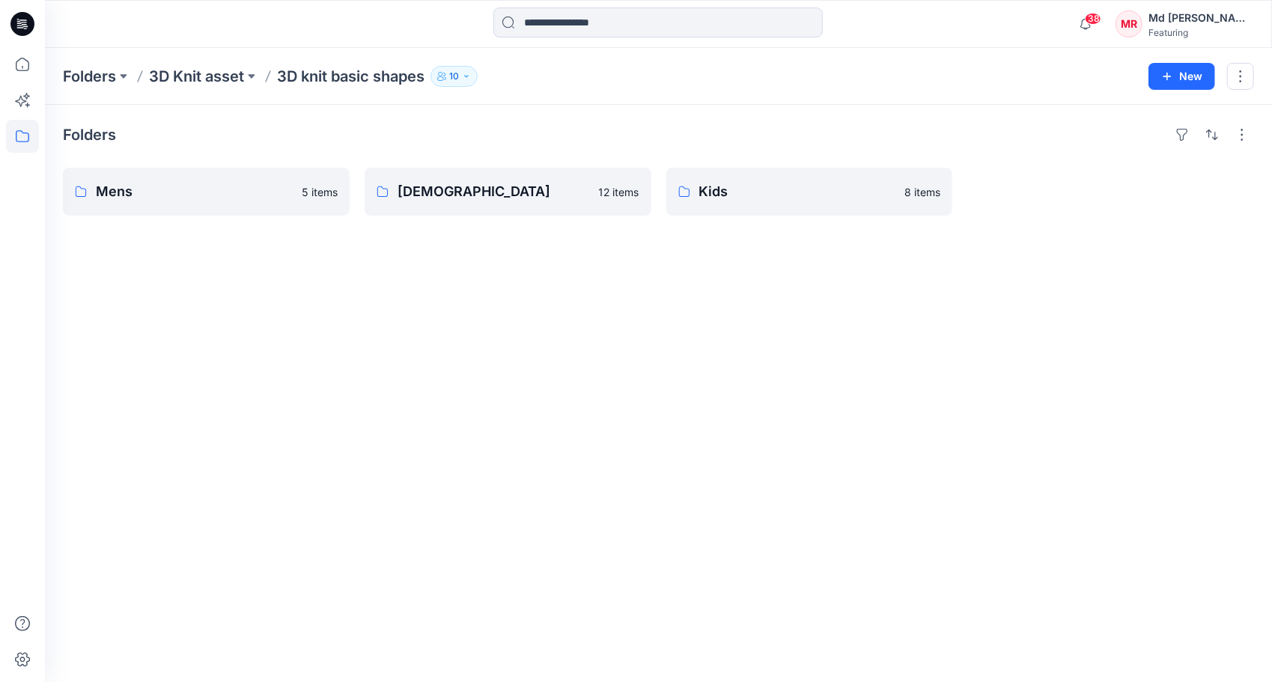
click at [231, 296] on div "Folders Mens 5 items Ladies 12 items Kids 8 items" at bounding box center [658, 393] width 1227 height 577
click at [174, 196] on p "Mens" at bounding box center [205, 191] width 218 height 21
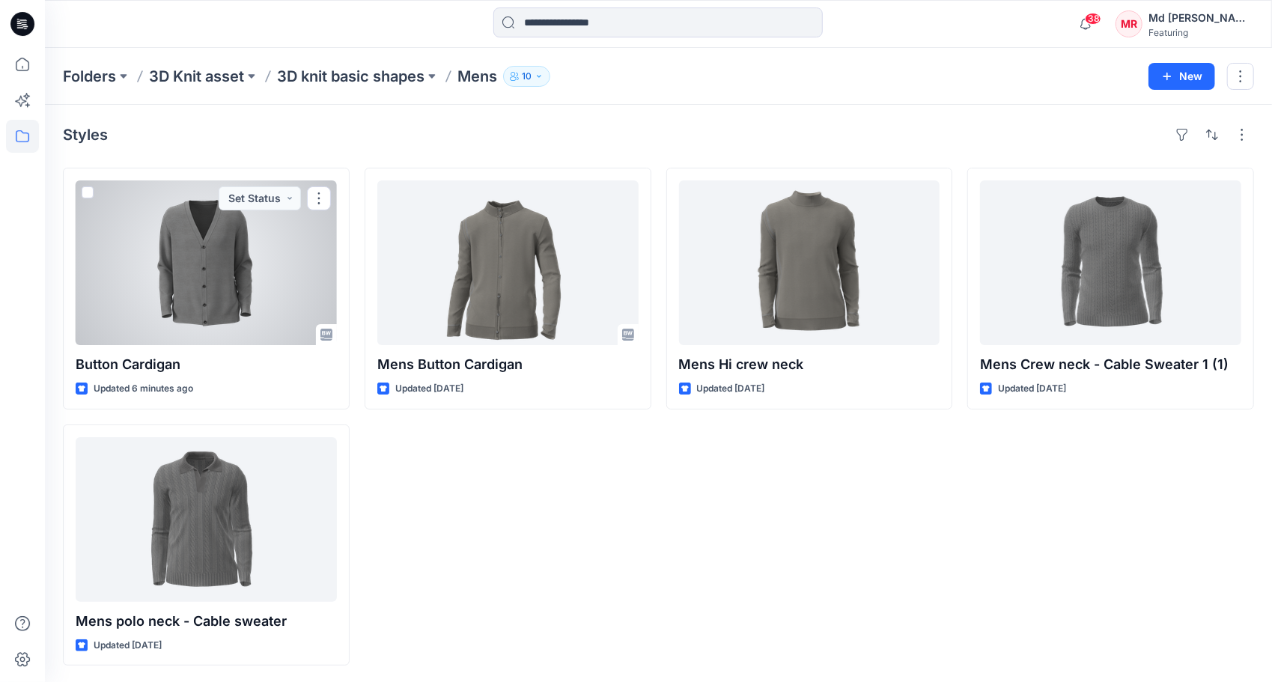
click at [201, 279] on div at bounding box center [206, 262] width 261 height 165
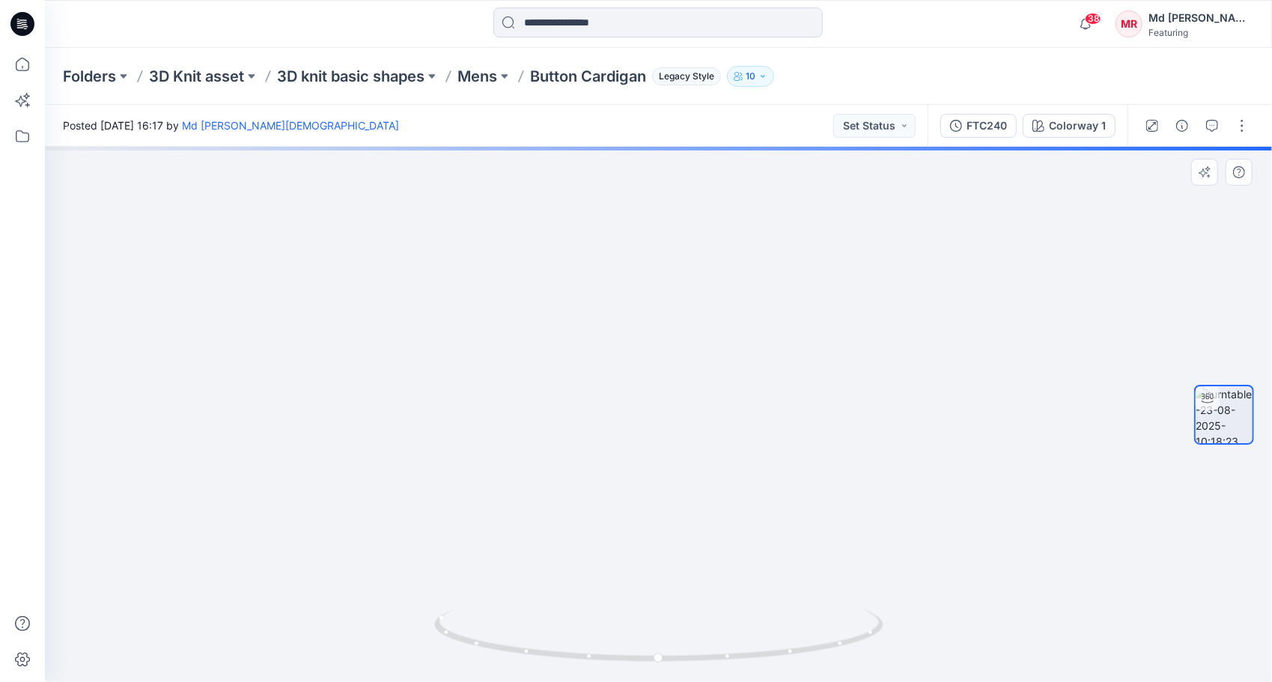
drag, startPoint x: 719, startPoint y: 538, endPoint x: 701, endPoint y: 286, distance: 252.9
click at [701, 286] on img at bounding box center [658, 225] width 912 height 912
drag, startPoint x: 671, startPoint y: 663, endPoint x: 798, endPoint y: 590, distance: 146.9
click at [928, 652] on div at bounding box center [658, 414] width 1227 height 535
drag, startPoint x: 656, startPoint y: 662, endPoint x: 909, endPoint y: 656, distance: 253.1
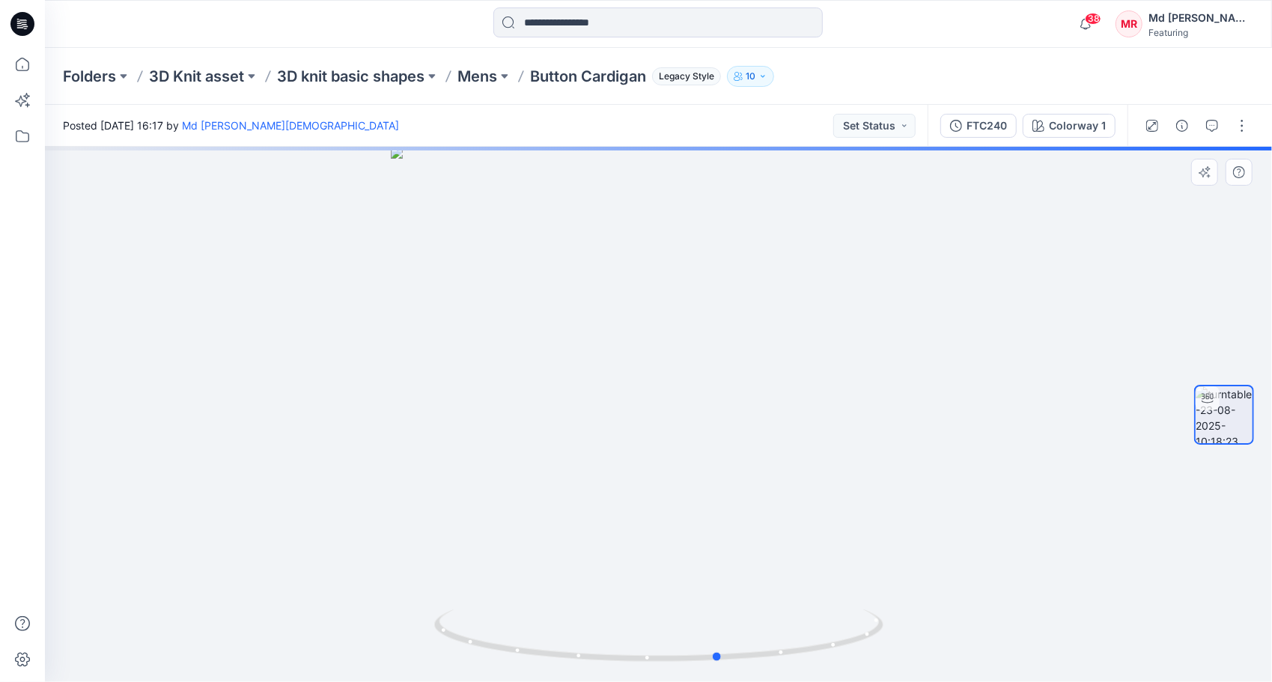
click at [909, 656] on div at bounding box center [658, 414] width 1227 height 535
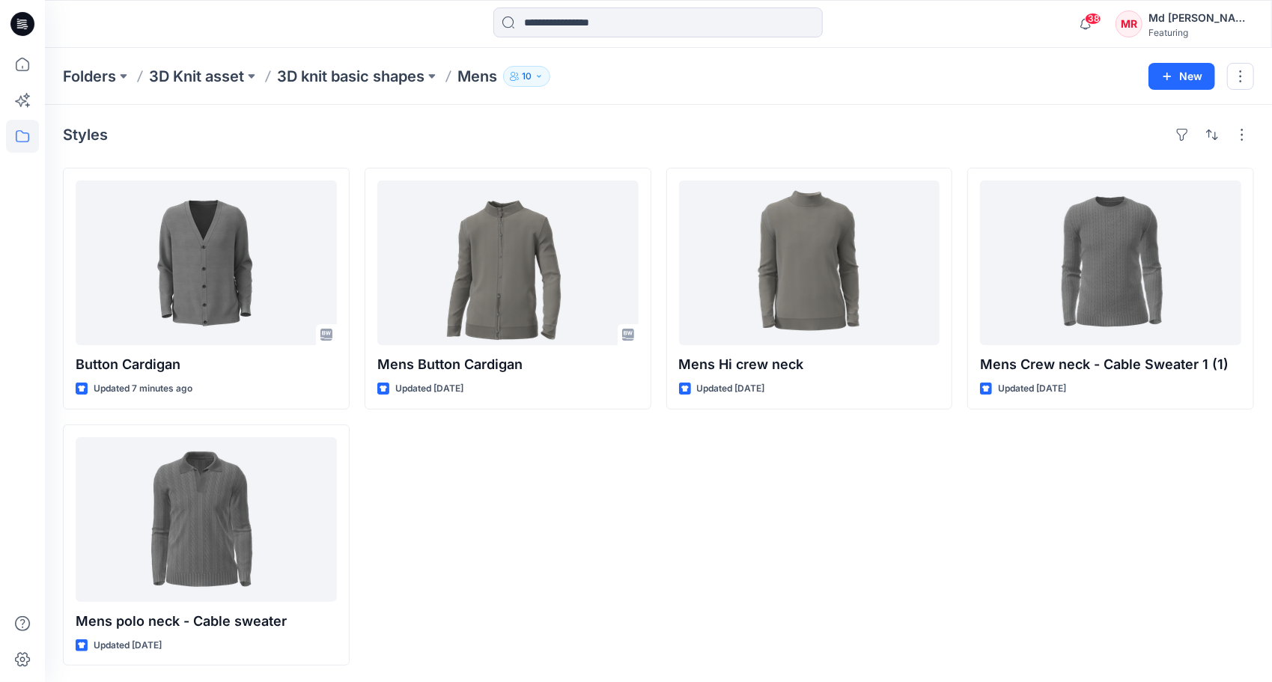
click at [608, 133] on div "Styles" at bounding box center [658, 135] width 1191 height 24
click at [341, 80] on p "3D knit basic shapes" at bounding box center [350, 76] width 147 height 21
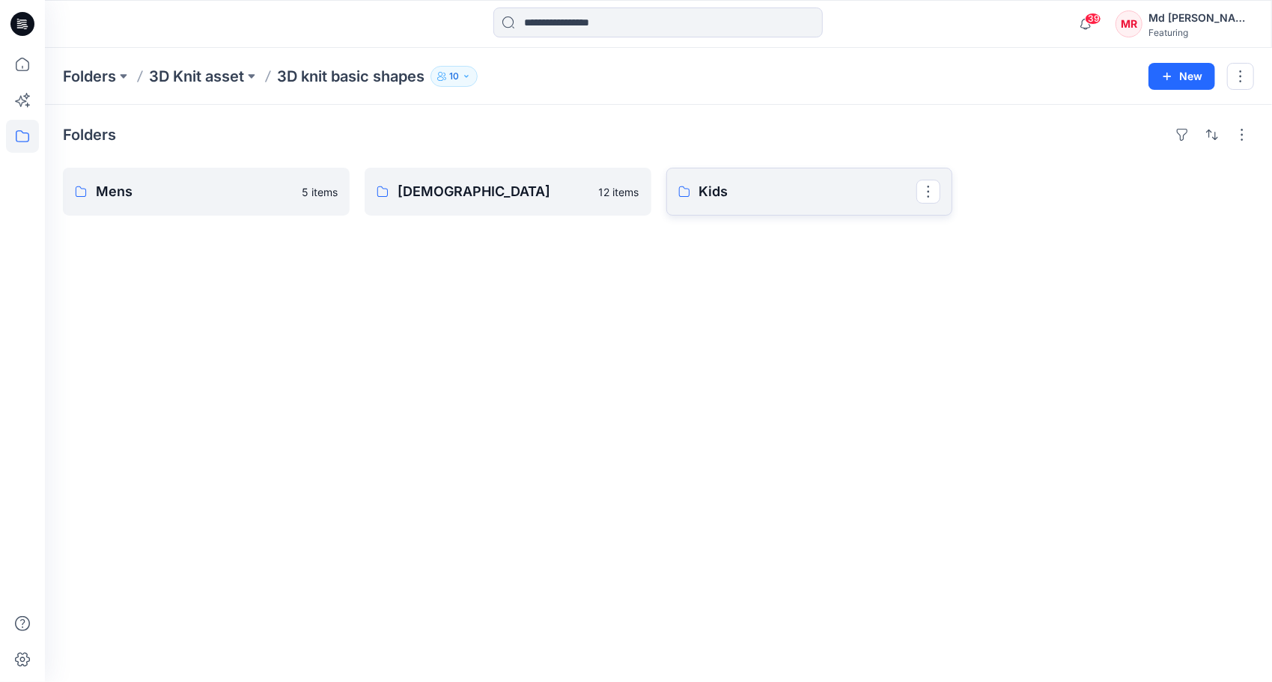
click at [774, 196] on p "Kids" at bounding box center [808, 191] width 218 height 21
click at [511, 266] on div "Folders Mens 5 items Ladies 12 items Kids 8 items" at bounding box center [658, 393] width 1227 height 577
click at [844, 186] on p "Kids" at bounding box center [808, 191] width 218 height 21
click at [533, 186] on p "[DEMOGRAPHIC_DATA]" at bounding box center [506, 191] width 218 height 21
click at [674, 439] on div "Folders Mens 5 items Ladies 12 items Kids 8 items" at bounding box center [658, 393] width 1227 height 577
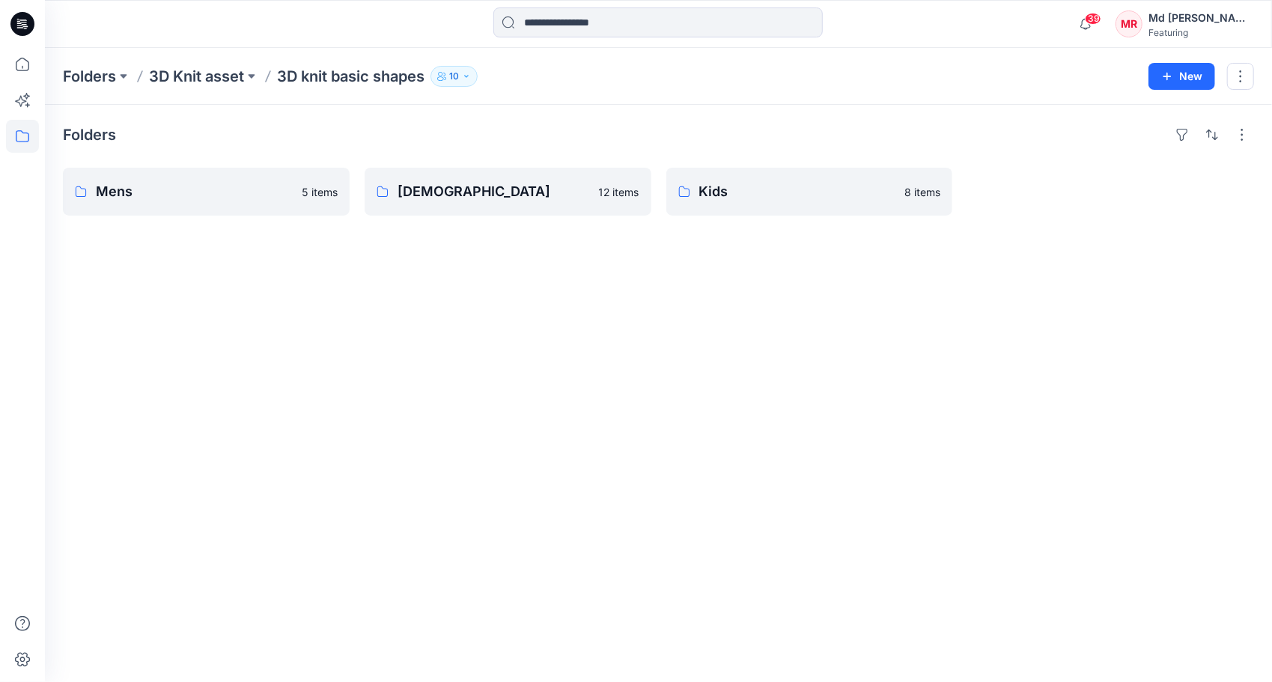
click at [832, 340] on div "Folders Mens 5 items Ladies 12 items Kids 8 items" at bounding box center [658, 393] width 1227 height 577
click at [373, 347] on div "Folders Mens 5 items Ladies 12 items Kids 8 items" at bounding box center [658, 393] width 1227 height 577
click at [207, 183] on p "Mens" at bounding box center [205, 191] width 218 height 21
